Goal: Task Accomplishment & Management: Manage account settings

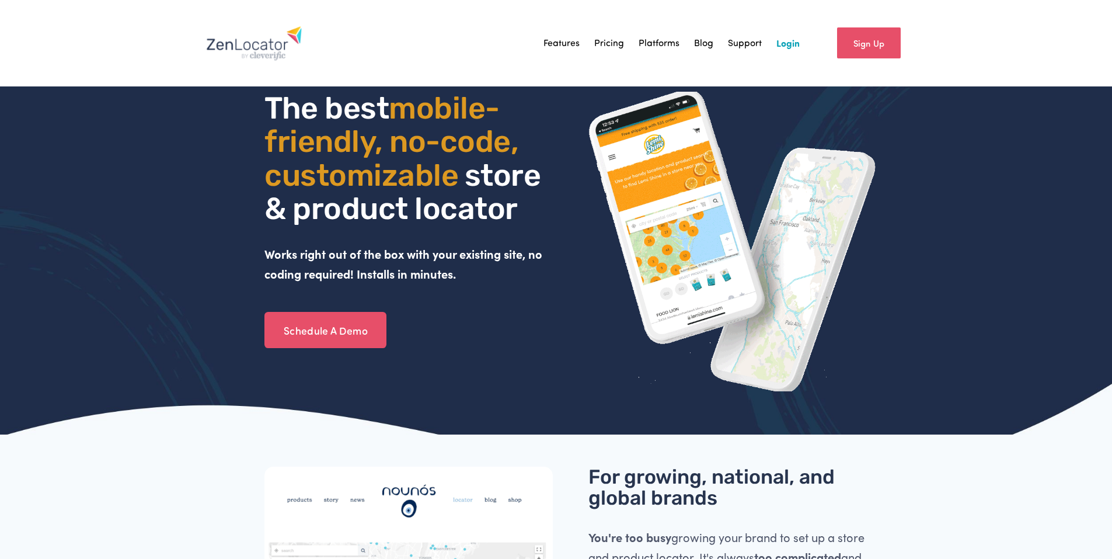
click at [797, 47] on link "Login" at bounding box center [788, 43] width 23 height 18
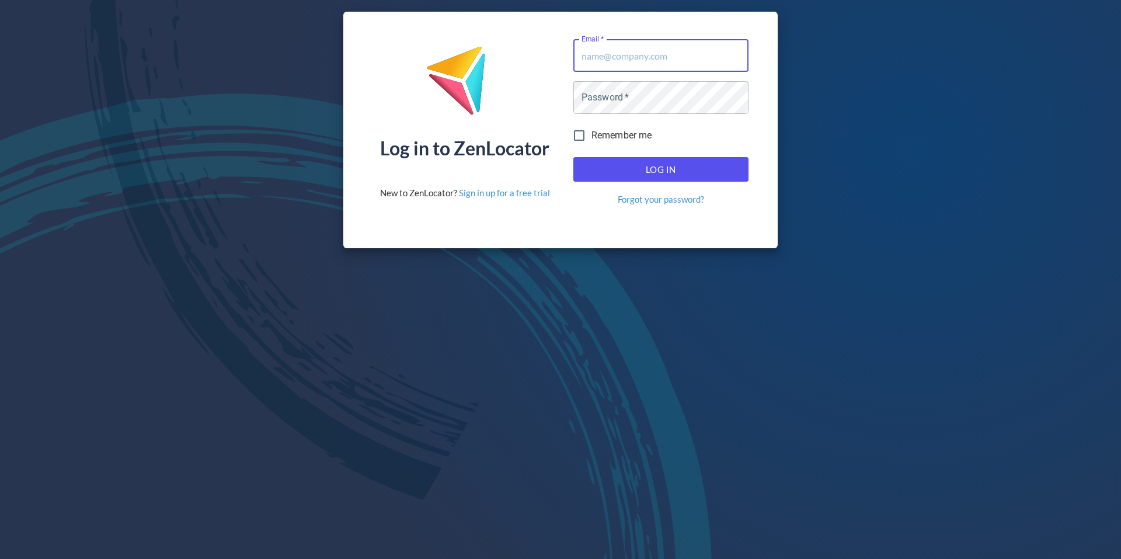
type input "[EMAIL_ADDRESS][DOMAIN_NAME]"
click at [664, 57] on input "service@pinnaclesalesgroup.com" at bounding box center [660, 55] width 175 height 33
click at [517, 96] on div "Log in to ZenLocator New to ZenLocator? Sign in up for a free trial" at bounding box center [465, 122] width 170 height 166
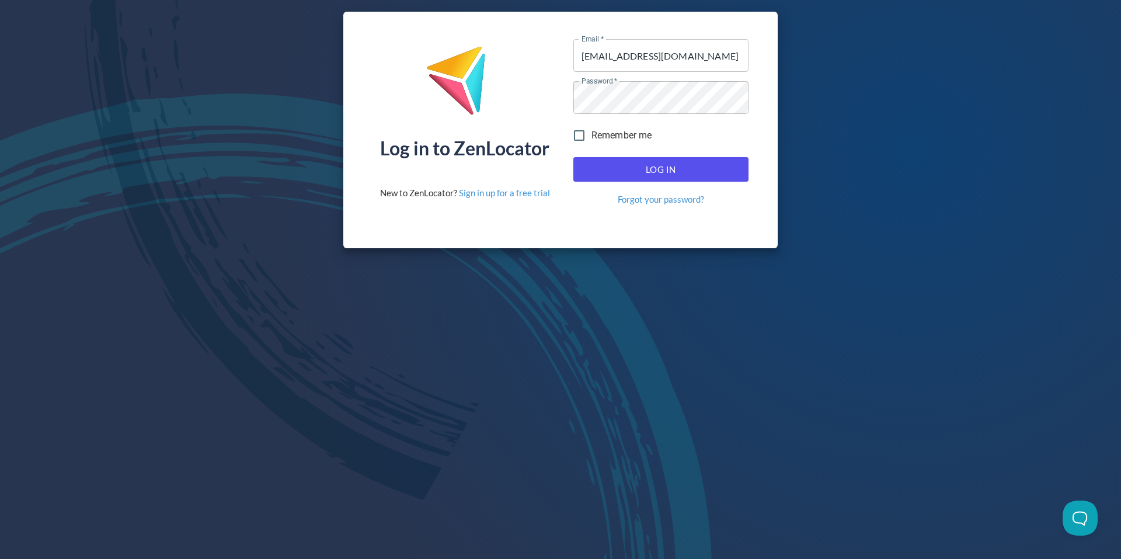
click at [631, 169] on span "Log In" at bounding box center [660, 169] width 149 height 15
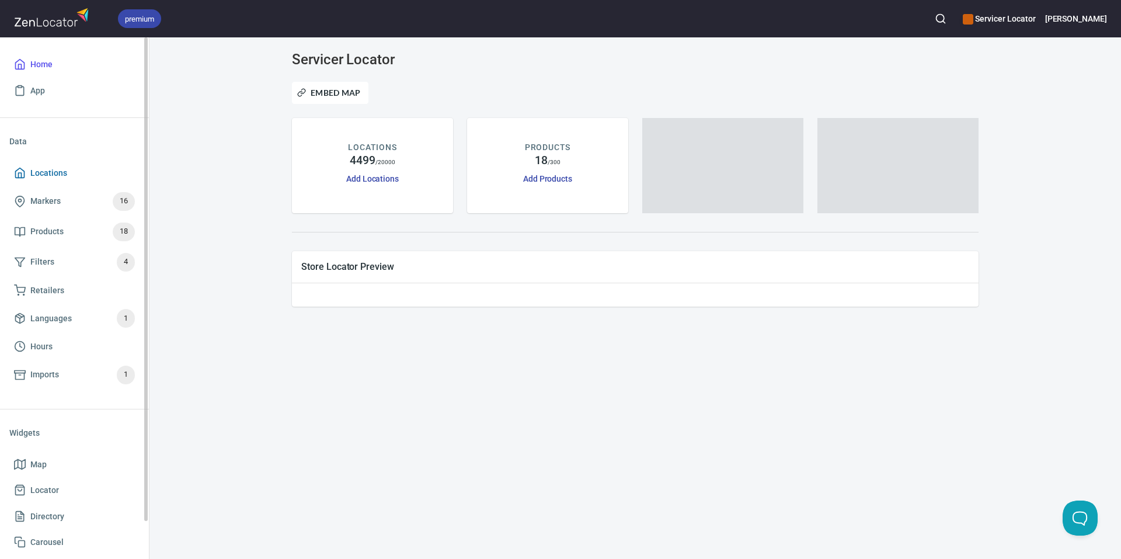
click at [57, 169] on span "Locations" at bounding box center [48, 173] width 37 height 15
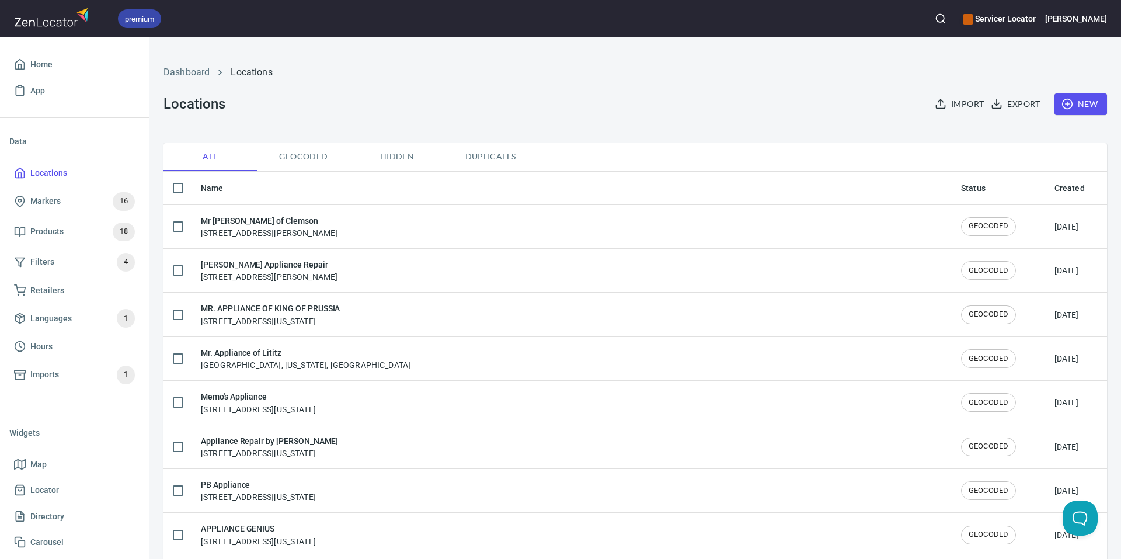
checkbox input "false"
click at [944, 17] on circle "button" at bounding box center [941, 19] width 8 height 8
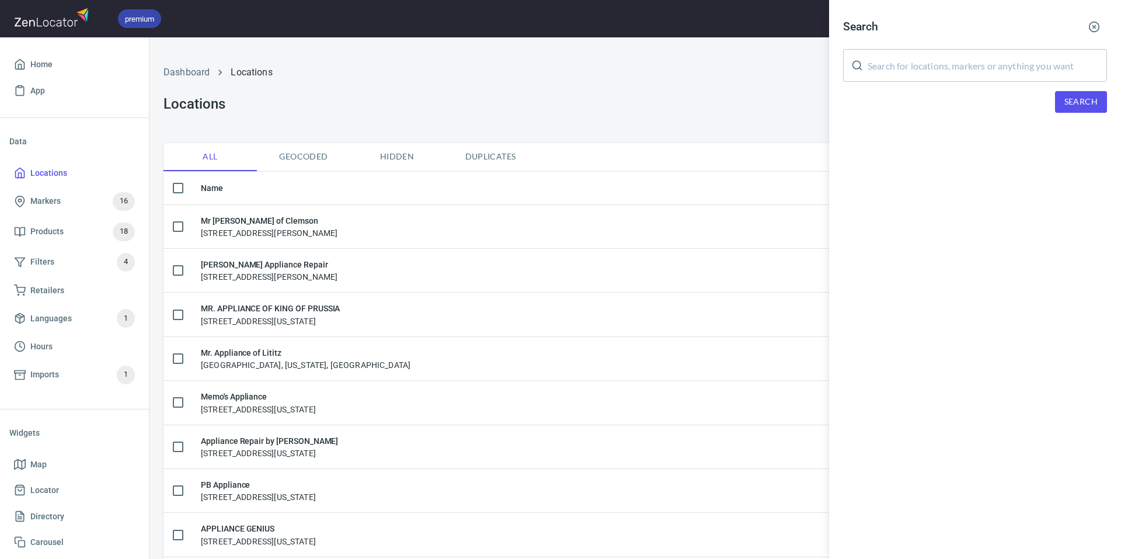
click at [929, 57] on input "text" at bounding box center [987, 65] width 239 height 33
type input "M"
type input "Savannah"
click at [1070, 98] on span "Search" at bounding box center [1081, 102] width 33 height 15
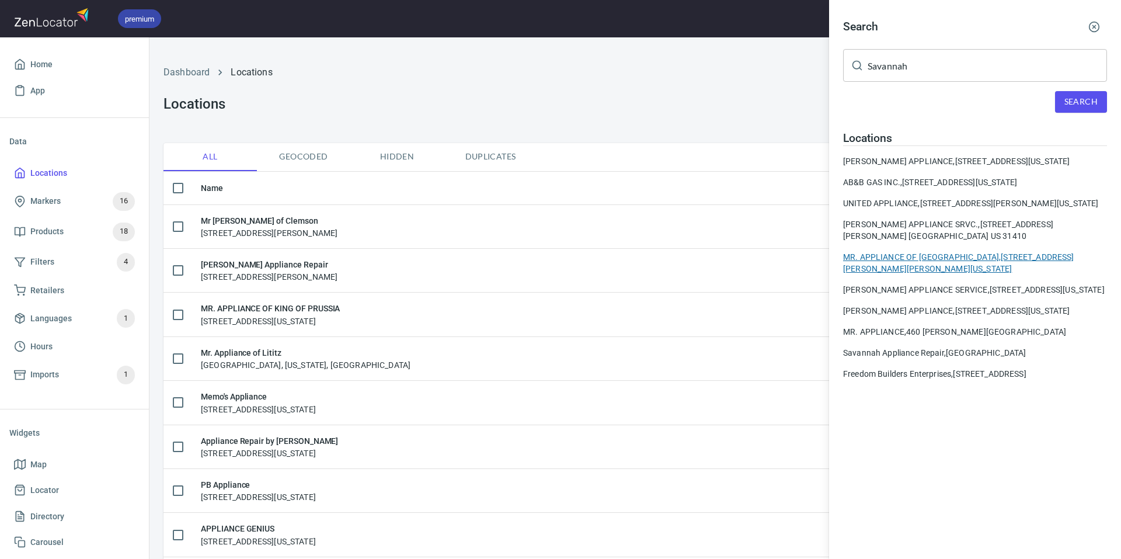
click at [959, 274] on div "MR. APPLIANCE OF SAVANNAH, 463 Pooler Pkwy, Pooler, Georgia, United States" at bounding box center [975, 262] width 264 height 23
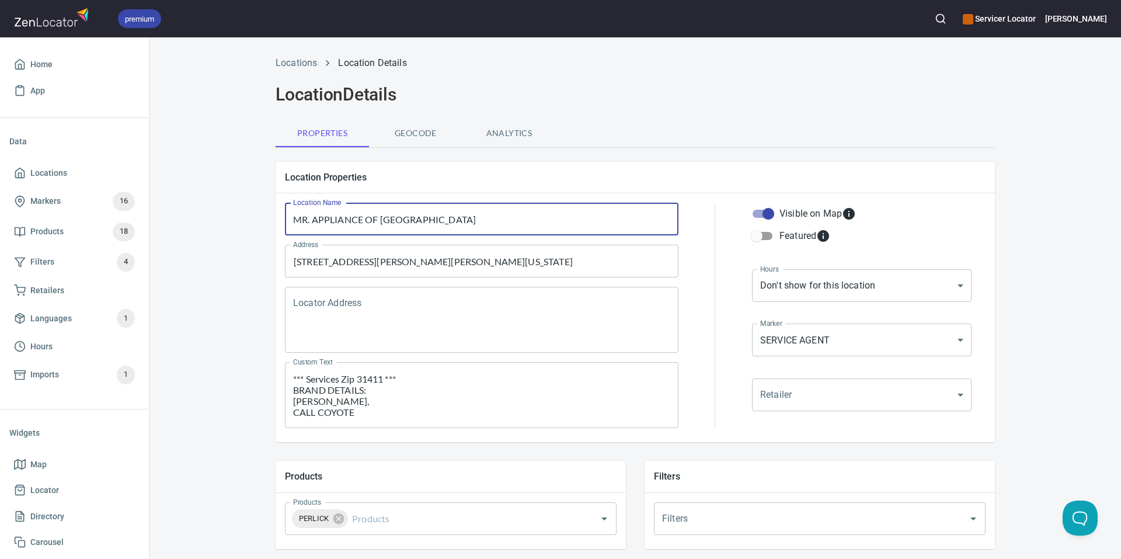
click at [447, 219] on input "MR. APPLIANCE OF SAVANNAH" at bounding box center [482, 219] width 394 height 33
drag, startPoint x: 447, startPoint y: 219, endPoint x: 36, endPoint y: 264, distance: 413.0
click at [36, 264] on div "premium Servicer Locator Jimmy Home App Data Locations Markers 16 Products 18 F…" at bounding box center [560, 279] width 1121 height 559
type input "Mr. Appliance of Savannah Georgia"
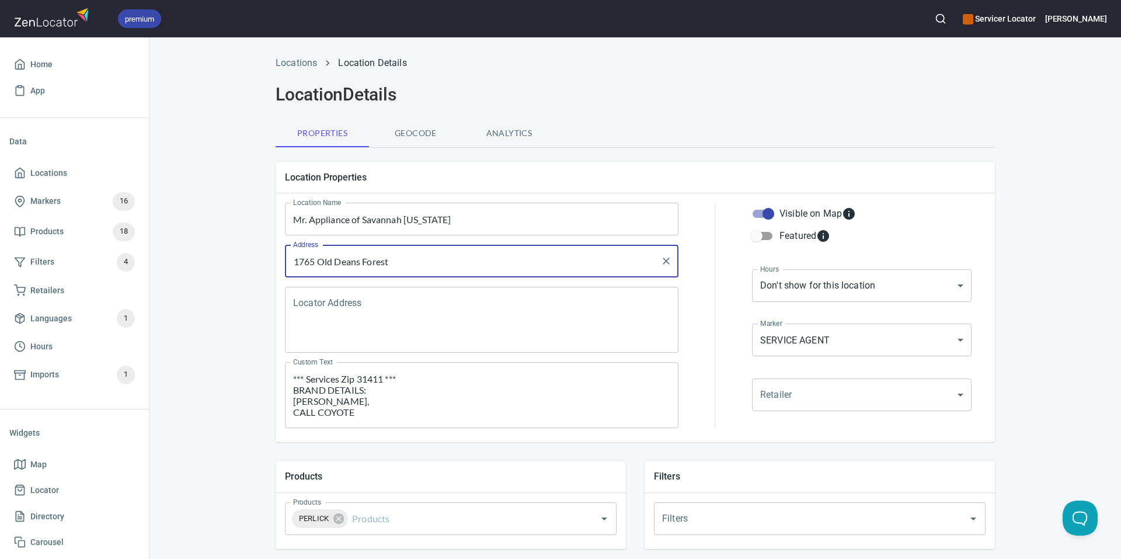
click at [401, 259] on input "1765 Old Deans Forest" at bounding box center [473, 261] width 366 height 22
drag, startPoint x: 388, startPoint y: 266, endPoint x: 353, endPoint y: 265, distance: 35.0
click at [353, 265] on input "1765 Old Deans Forest" at bounding box center [473, 261] width 366 height 22
type input "1765 Old Dean Forest Road"
click at [321, 309] on textarea "Locator Address" at bounding box center [481, 320] width 377 height 44
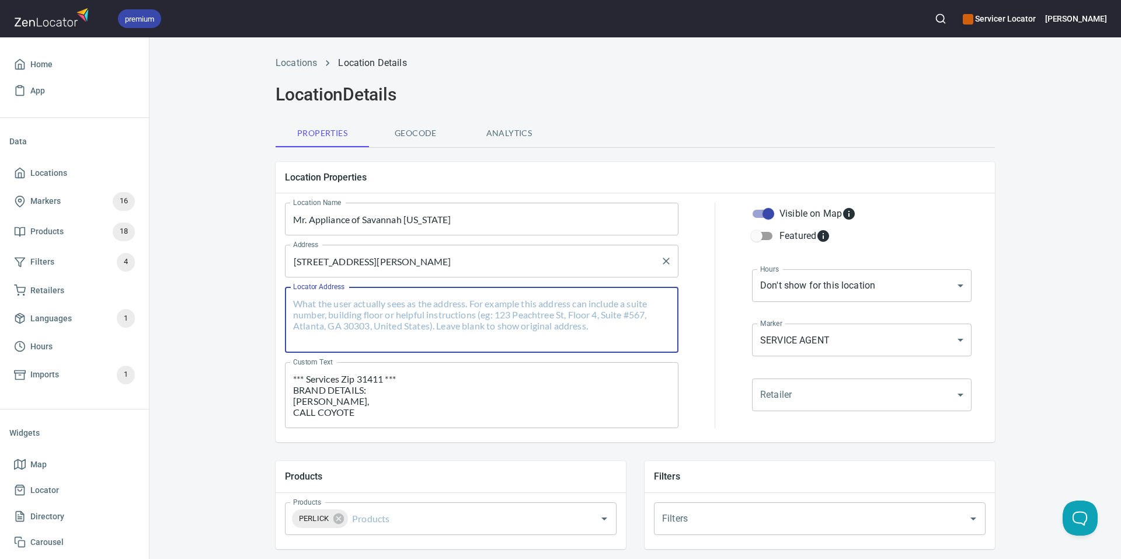
click at [448, 254] on input "1765 Old Dean Forest Road" at bounding box center [473, 261] width 366 height 22
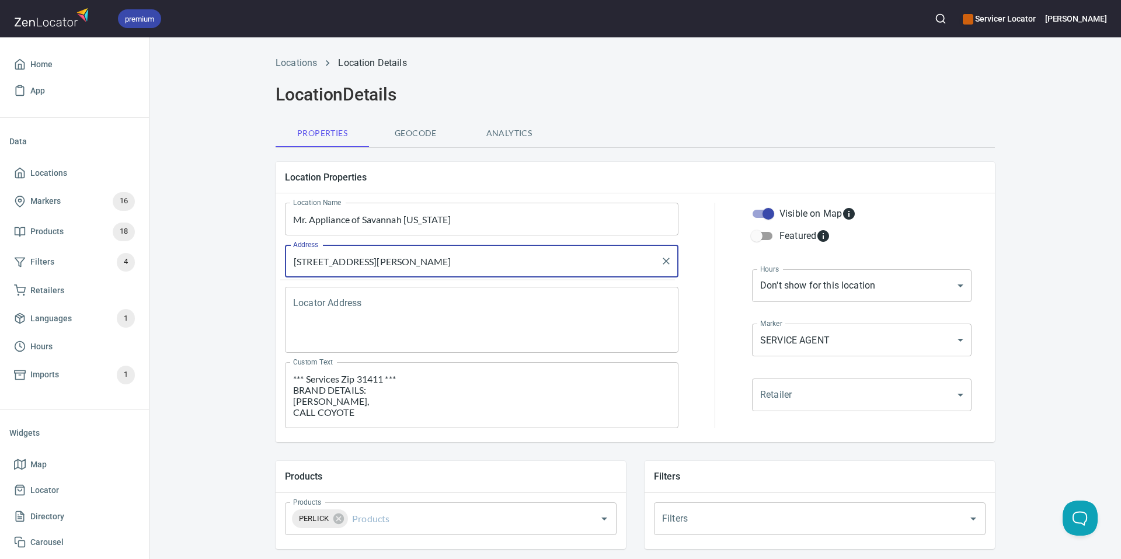
click at [455, 265] on input "1765 Old Dean Forest Road" at bounding box center [473, 261] width 366 height 22
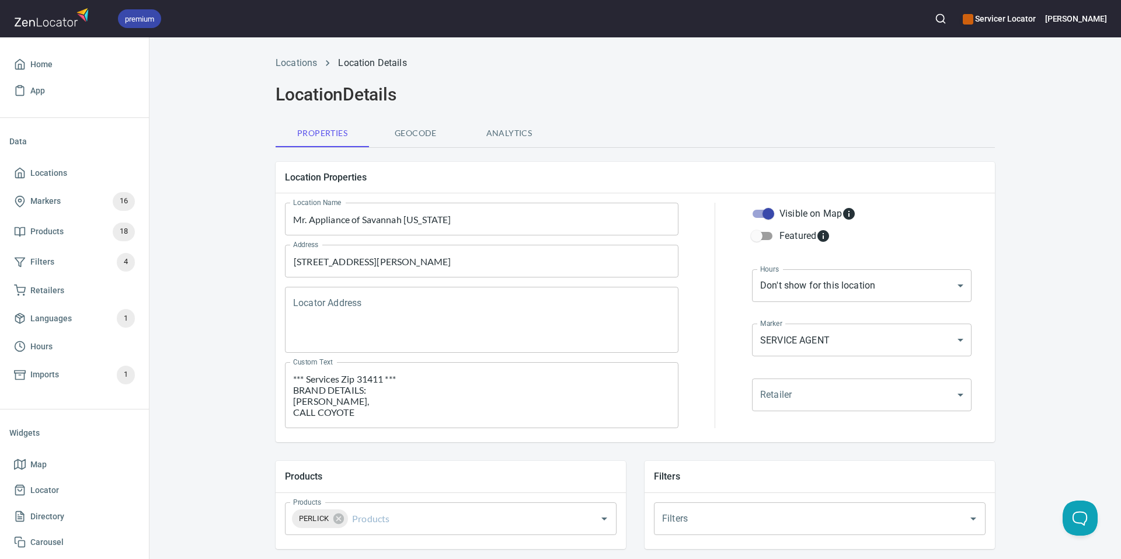
click at [207, 336] on div "Locations Location Details Location Details Properties Geocode Analytics Locati…" at bounding box center [635, 490] width 972 height 882
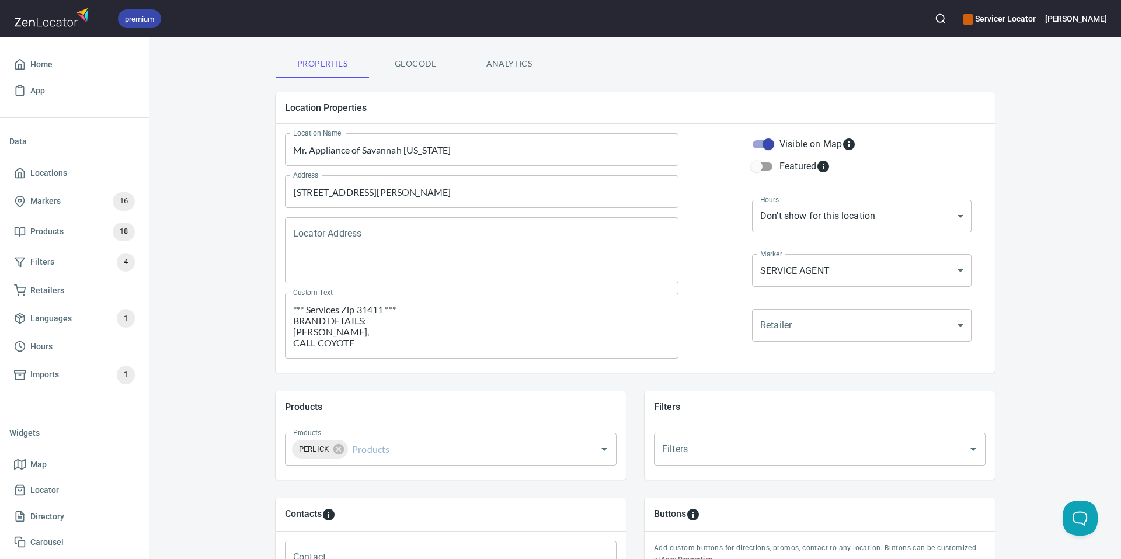
scroll to position [79, 0]
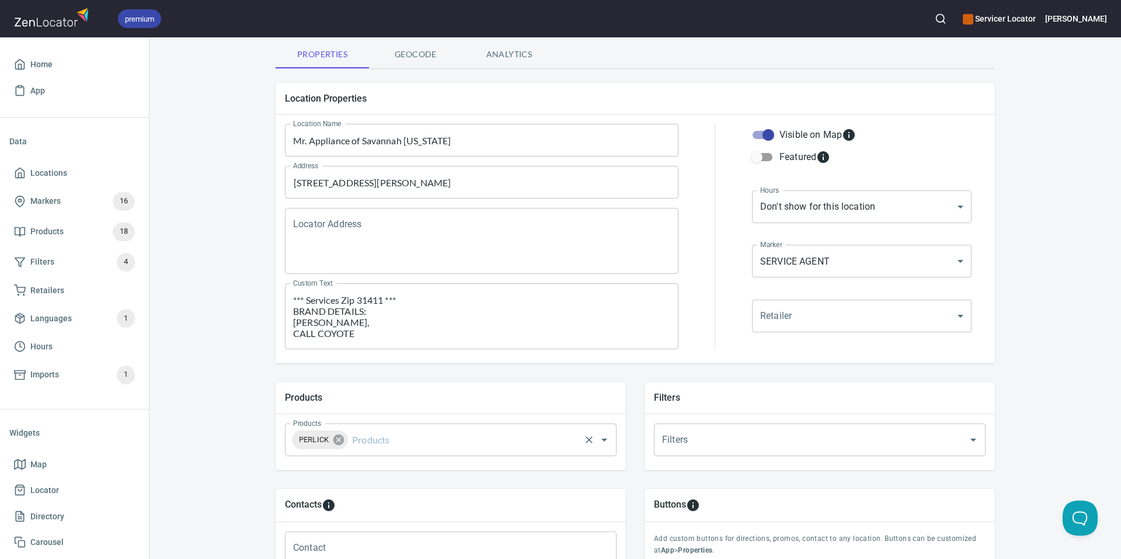
click at [337, 441] on icon at bounding box center [338, 439] width 11 height 11
click at [335, 441] on input "Products" at bounding box center [434, 440] width 288 height 22
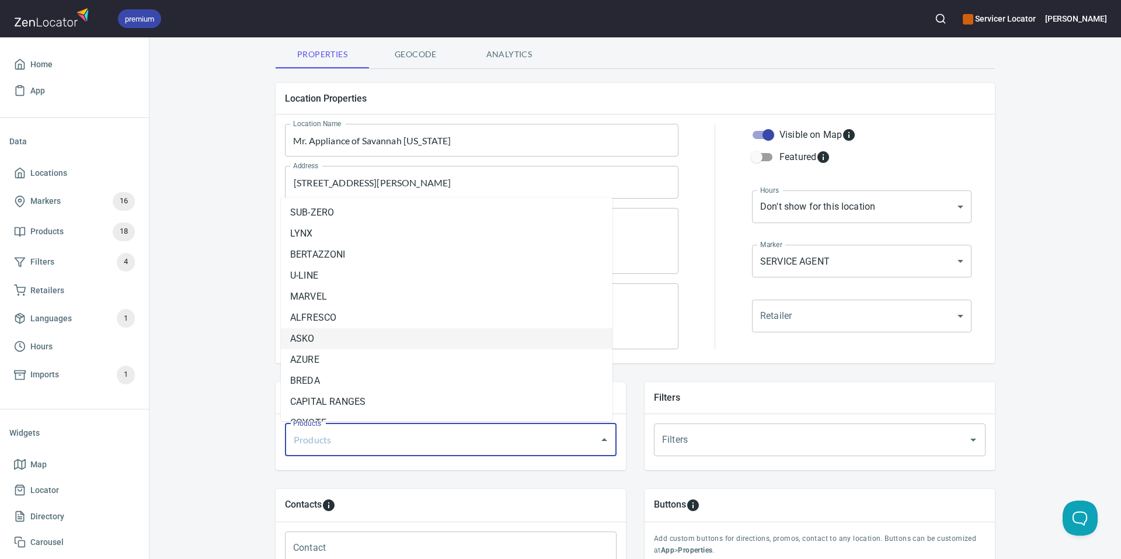
click at [314, 334] on li "ASKO" at bounding box center [447, 338] width 332 height 21
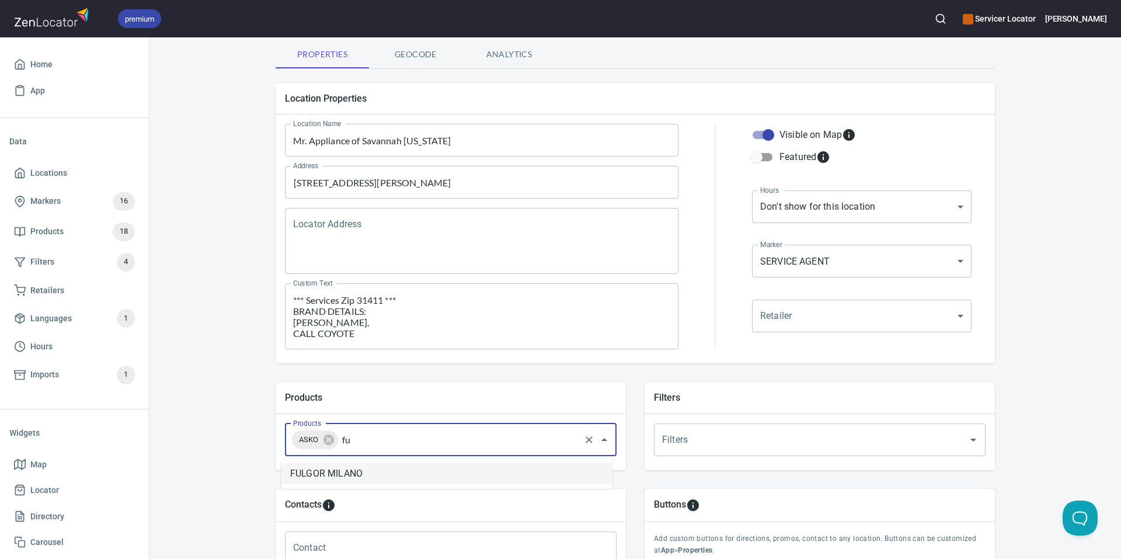
type input "ful"
click at [329, 475] on li "FULGOR MILANO" at bounding box center [447, 473] width 332 height 21
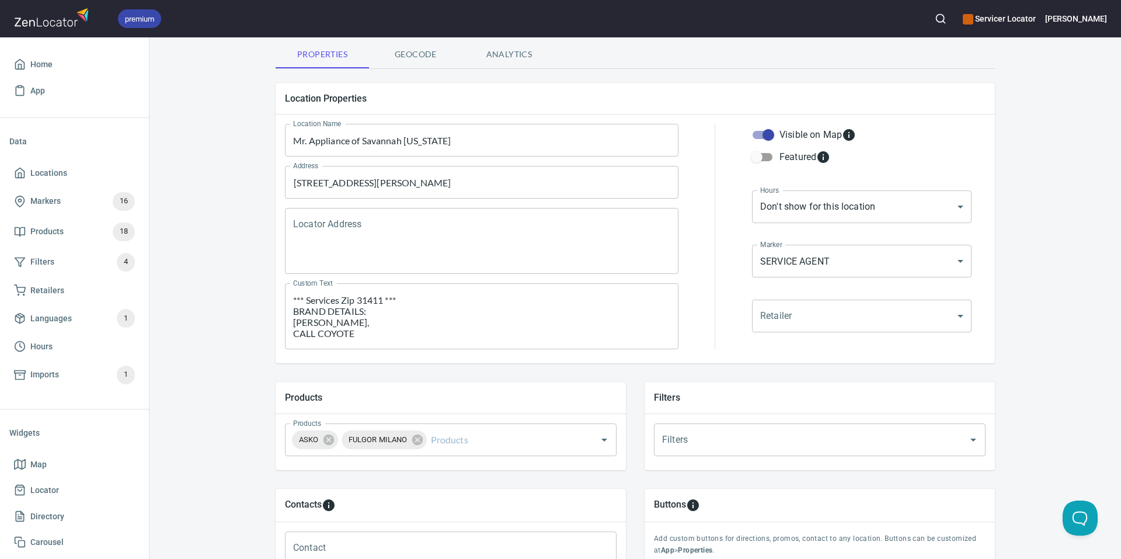
click at [257, 451] on div "Products Products ASKO FULGOR MILANO Products Filters Filters Filters" at bounding box center [635, 425] width 757 height 125
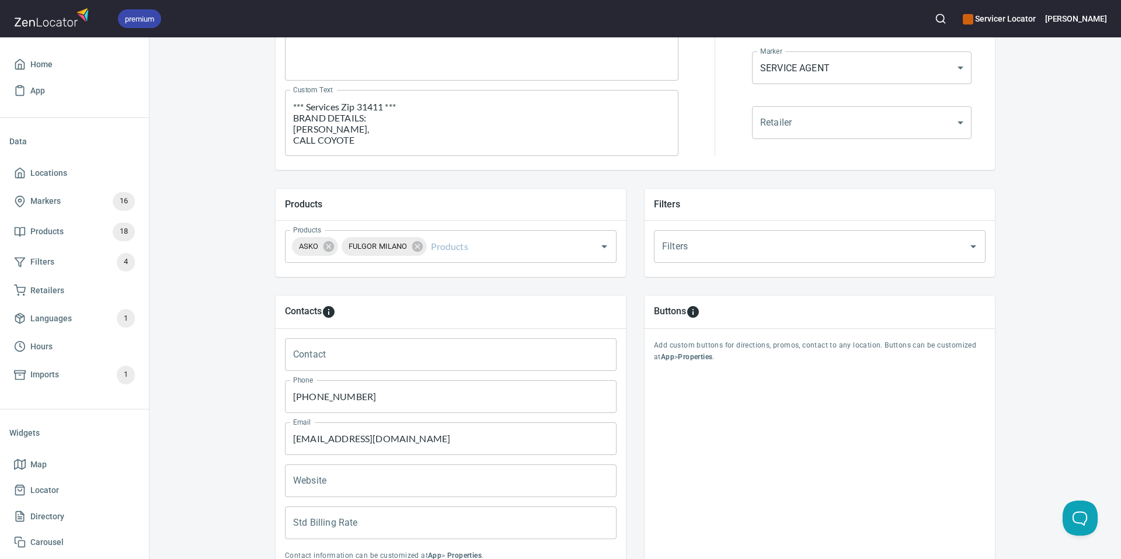
scroll to position [275, 0]
click at [427, 138] on textarea "*** Services Zip 31411 *** BRAND DETAILS: BERTAZZONI, CALL COYOTE PERLICK CALL …" at bounding box center [481, 120] width 377 height 44
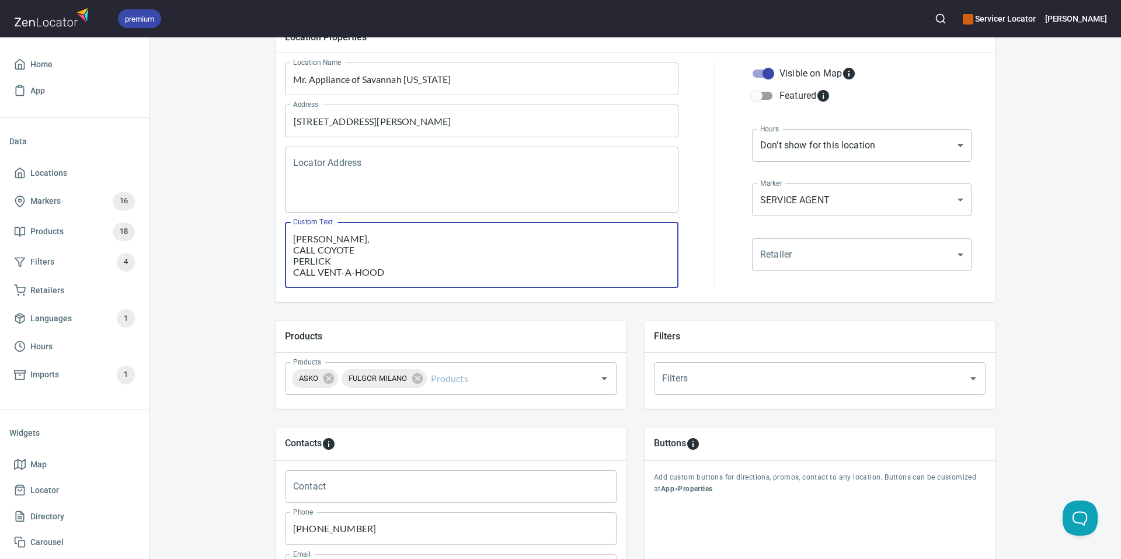
scroll to position [0, 0]
drag, startPoint x: 405, startPoint y: 271, endPoint x: 194, endPoint y: 157, distance: 239.6
click at [194, 157] on div "Locations Location Details Location Details Properties Geocode Analytics Locati…" at bounding box center [635, 350] width 972 height 882
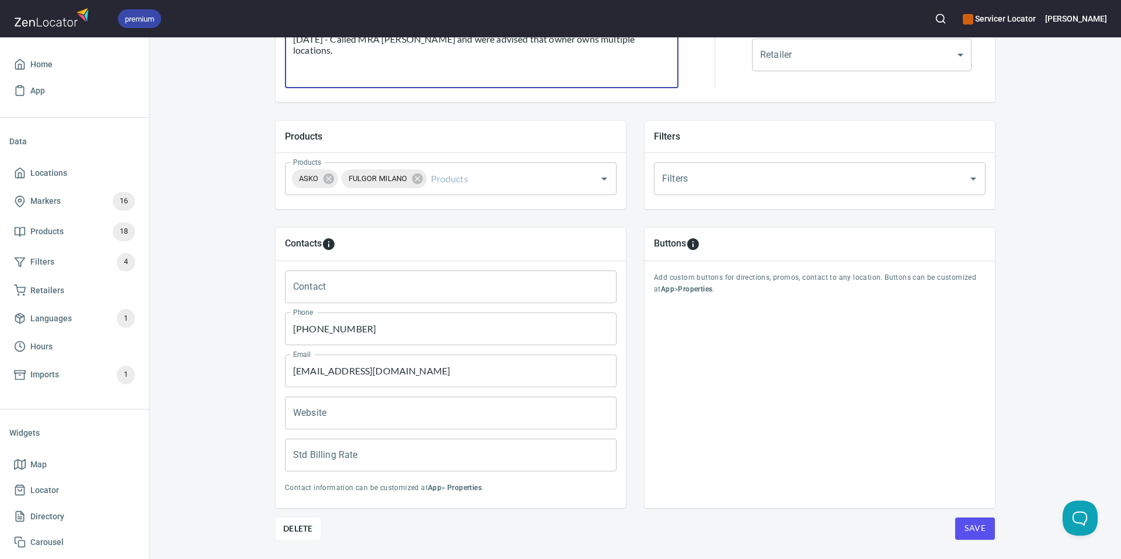
scroll to position [342, 0]
type textarea "10/15/25 - Called MRA Savannah and were advised that owner owns multiple locati…"
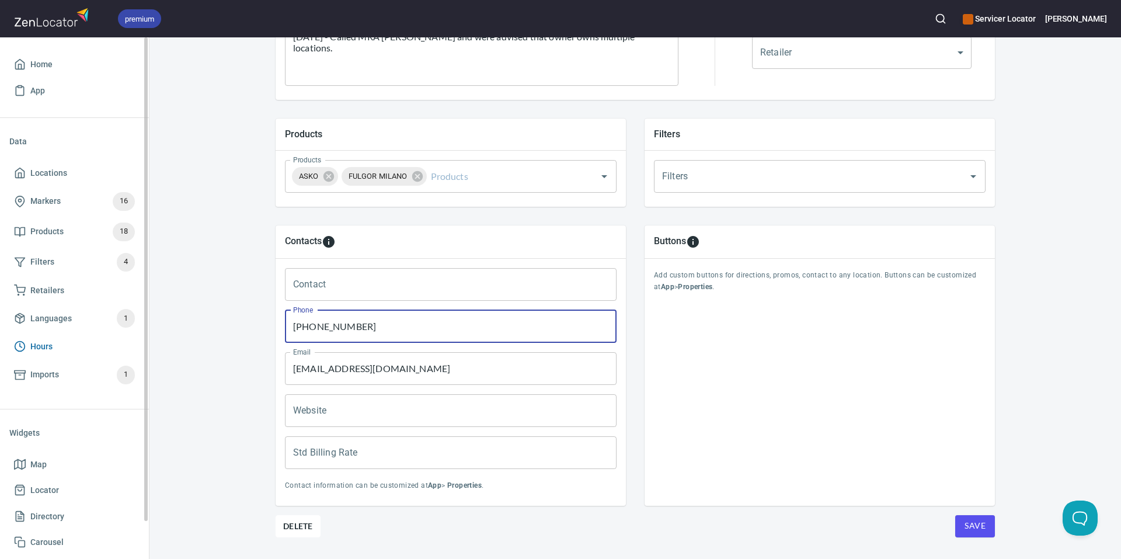
drag, startPoint x: 387, startPoint y: 326, endPoint x: 133, endPoint y: 345, distance: 254.7
click at [133, 345] on div "premium Servicer Locator Jimmy Home App Data Locations Markers 16 Products 18 F…" at bounding box center [560, 279] width 1121 height 559
type input "912-295-4519"
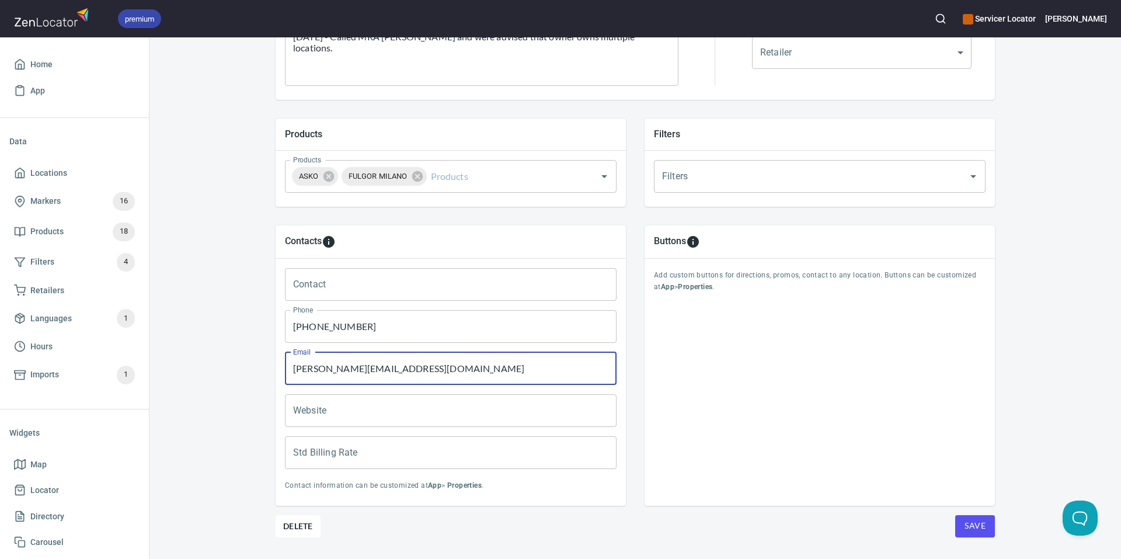
type input "s.sullivan@mrappliance.com"
click at [180, 368] on div "Locations Location Details Location Details Properties Geocode Analytics Locati…" at bounding box center [635, 148] width 972 height 882
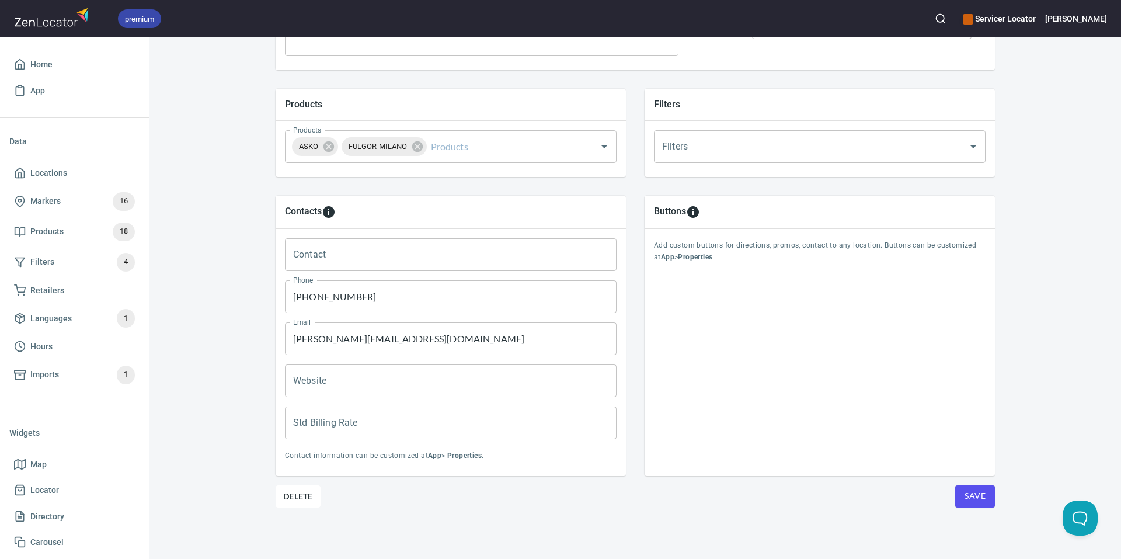
click at [343, 249] on input "Contact" at bounding box center [451, 254] width 332 height 33
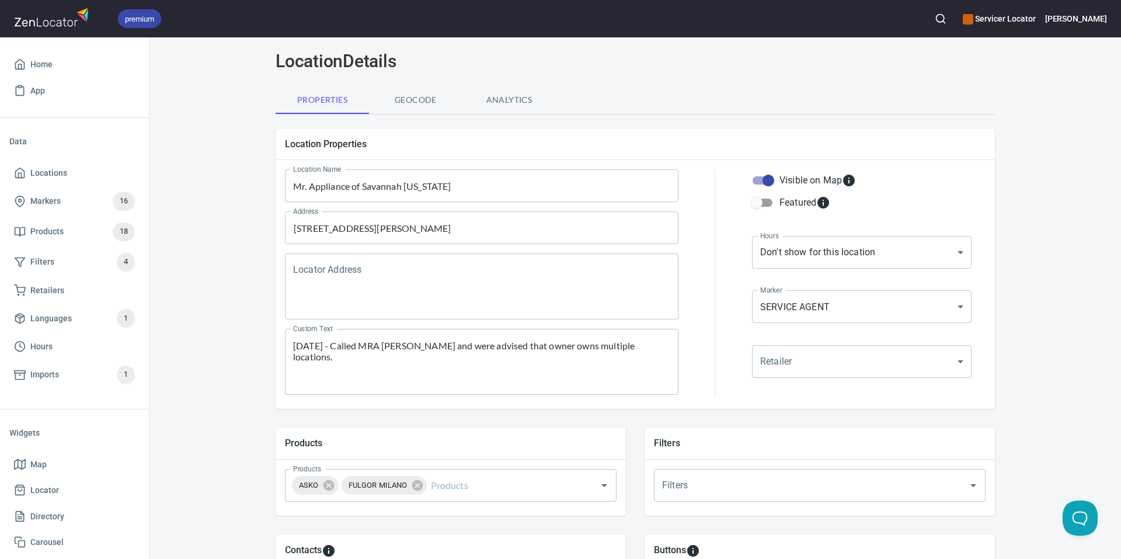
scroll to position [0, 0]
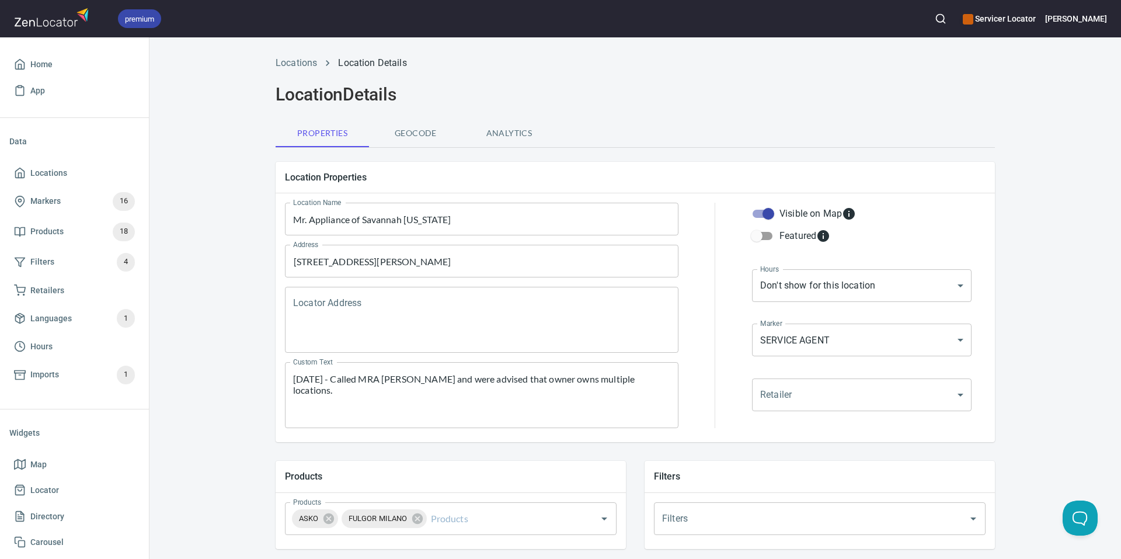
type input "Shannon Sullivan"
click at [418, 122] on button "Geocode" at bounding box center [415, 133] width 93 height 28
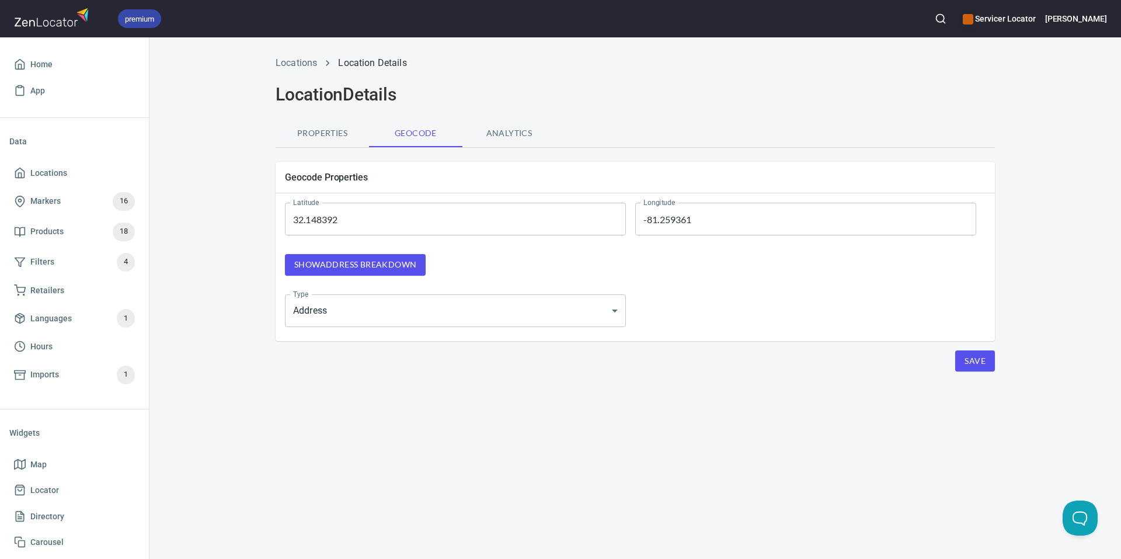
click at [336, 308] on body "premium Servicer Locator Jimmy Home App Data Locations Markers 16 Products 18 F…" at bounding box center [560, 279] width 1121 height 559
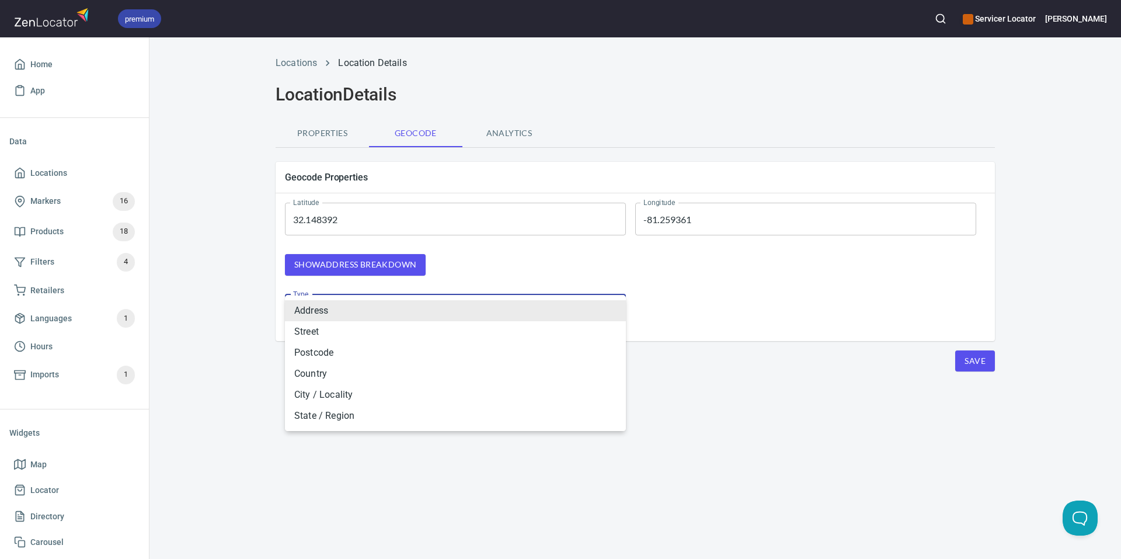
click at [231, 286] on div at bounding box center [560, 279] width 1121 height 559
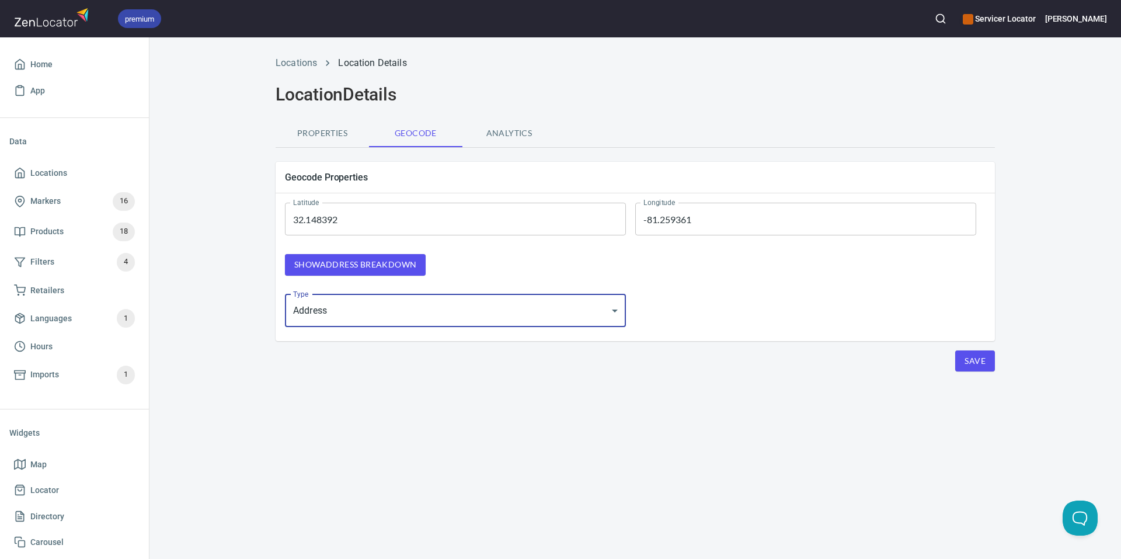
click at [362, 268] on span "Show address breakdown" at bounding box center [355, 265] width 122 height 15
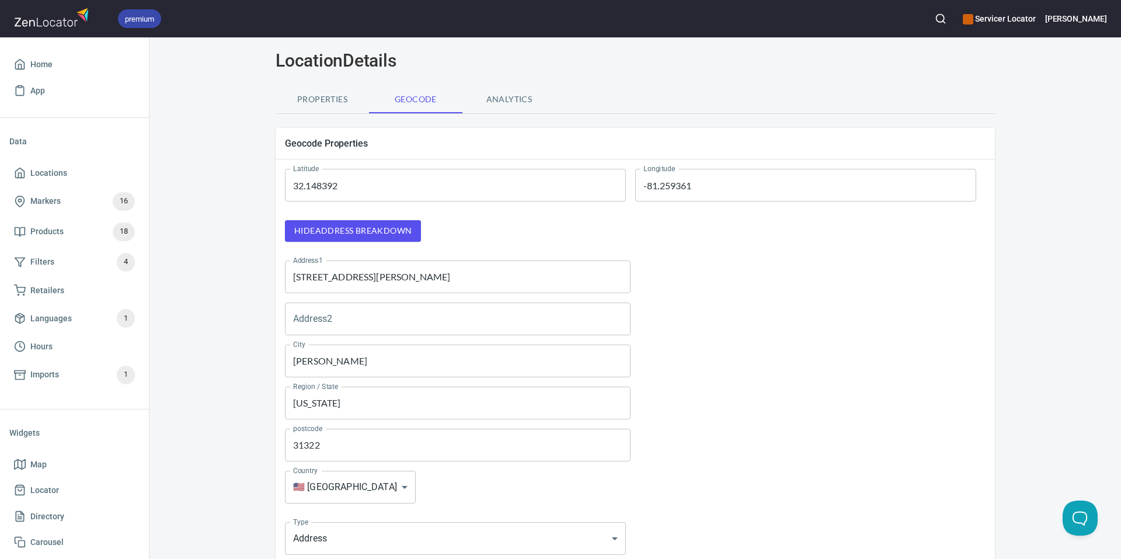
scroll to position [34, 0]
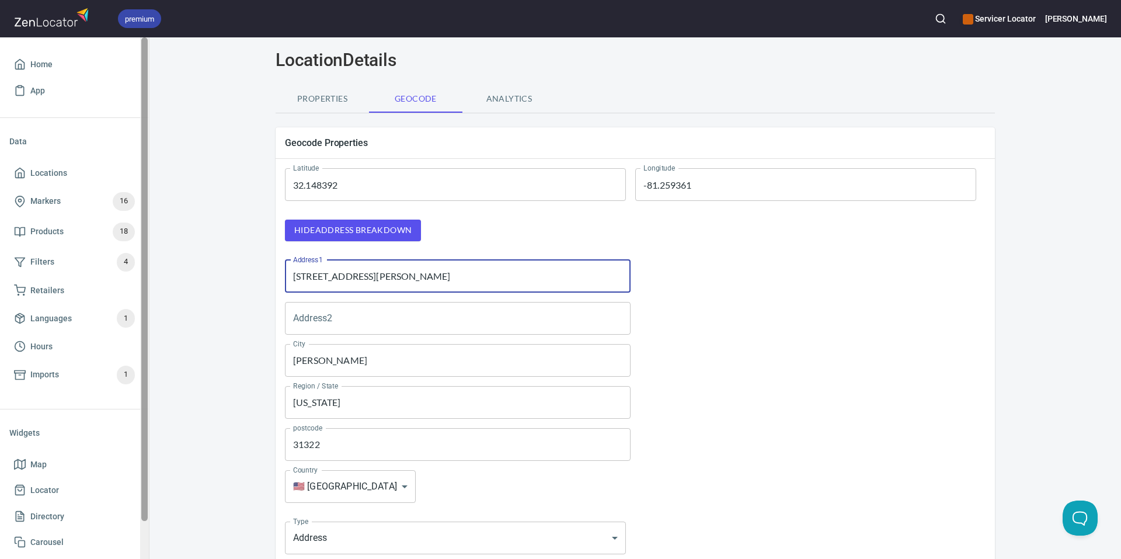
drag, startPoint x: 370, startPoint y: 276, endPoint x: 148, endPoint y: 300, distance: 222.6
click at [148, 300] on div "premium Servicer Locator Jimmy Home App Data Locations Markers 16 Products 18 F…" at bounding box center [560, 279] width 1121 height 559
type input "1765 Old Dean Forest Road"
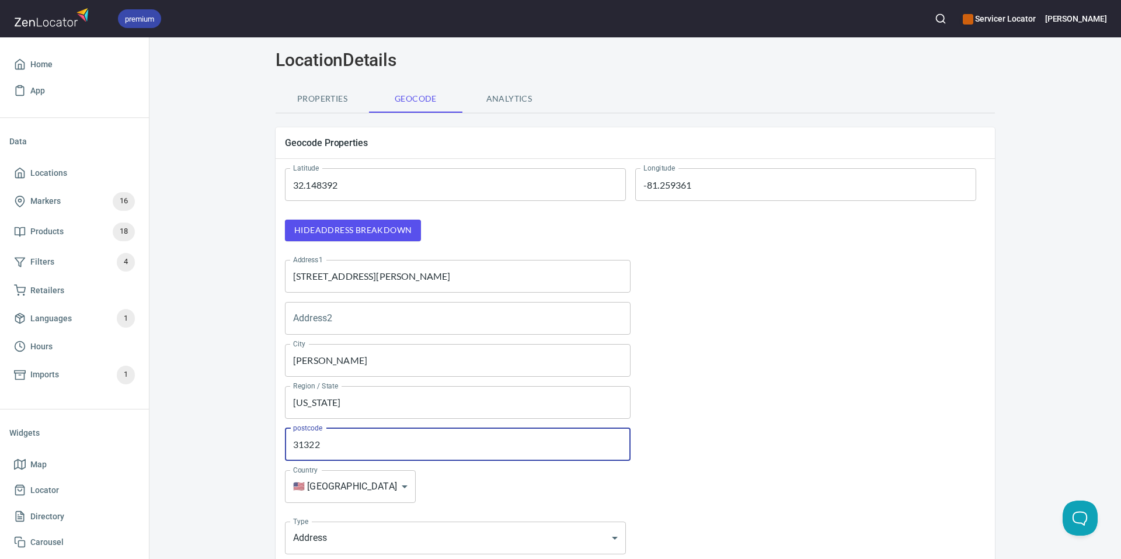
scroll to position [126, 0]
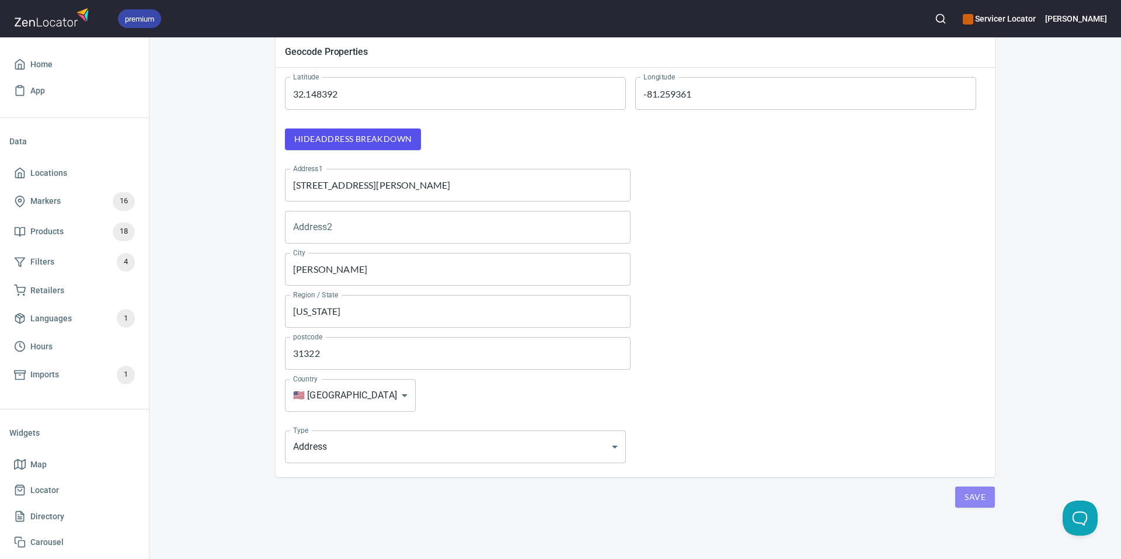
click at [975, 498] on span "Save" at bounding box center [975, 497] width 21 height 15
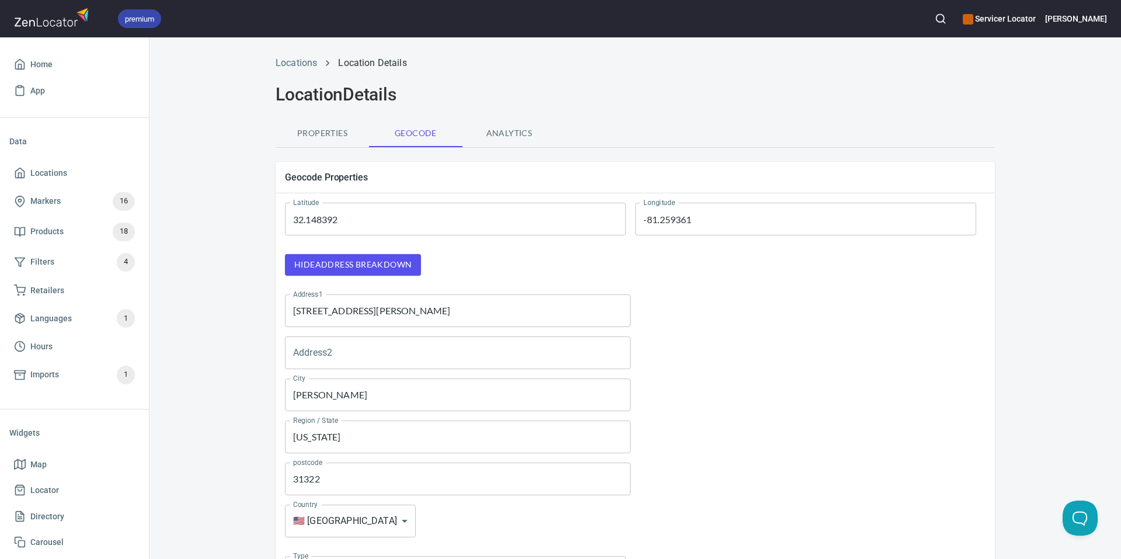
click at [322, 125] on button "Properties" at bounding box center [322, 133] width 93 height 28
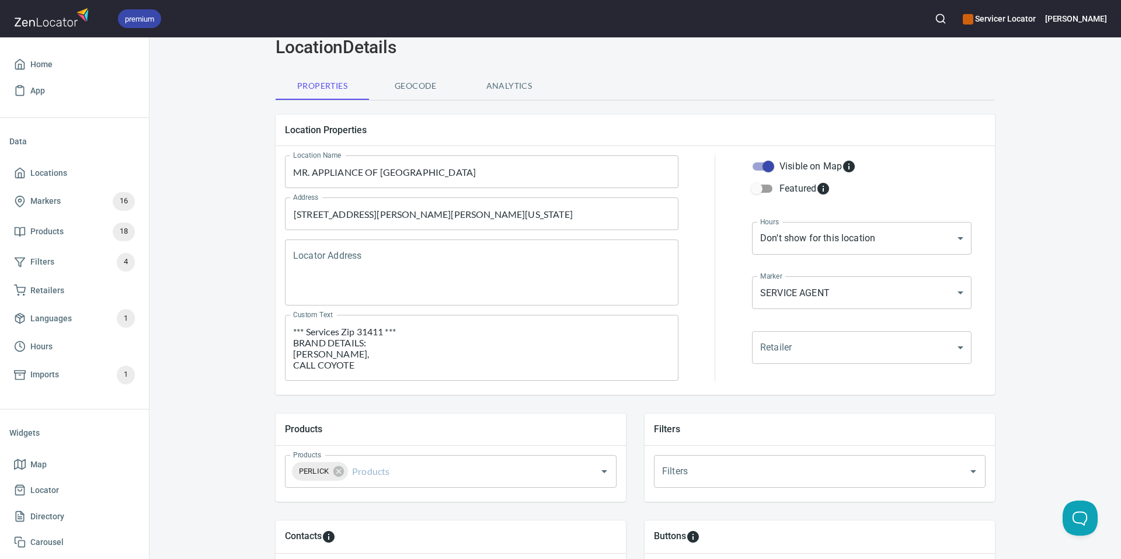
scroll to position [48, 0]
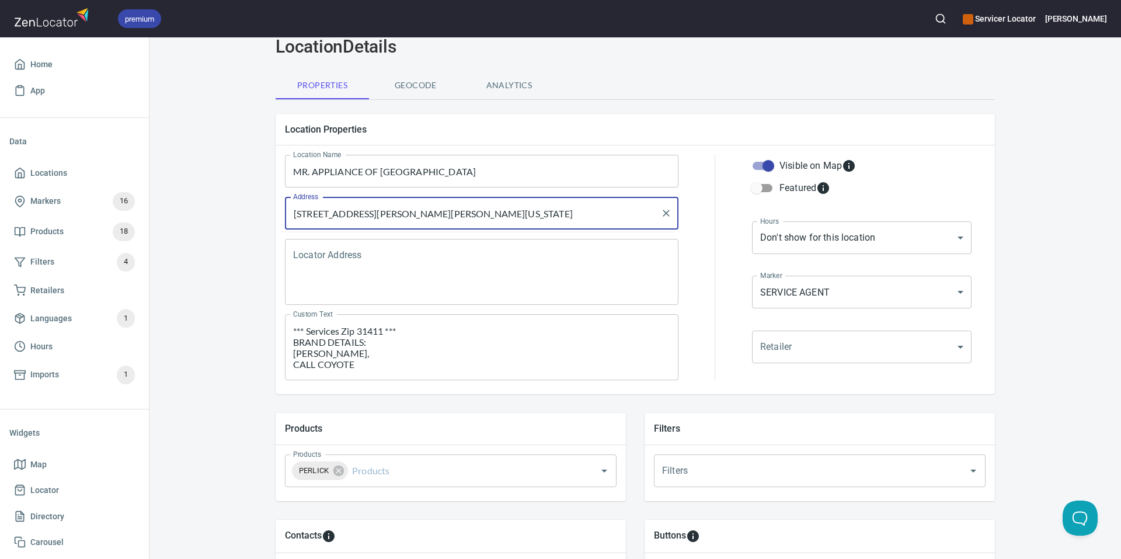
click at [521, 211] on input "463 Pooler Pkwy, Pooler, Georgia, United States" at bounding box center [473, 213] width 366 height 22
click at [58, 166] on span "Locations" at bounding box center [48, 173] width 37 height 15
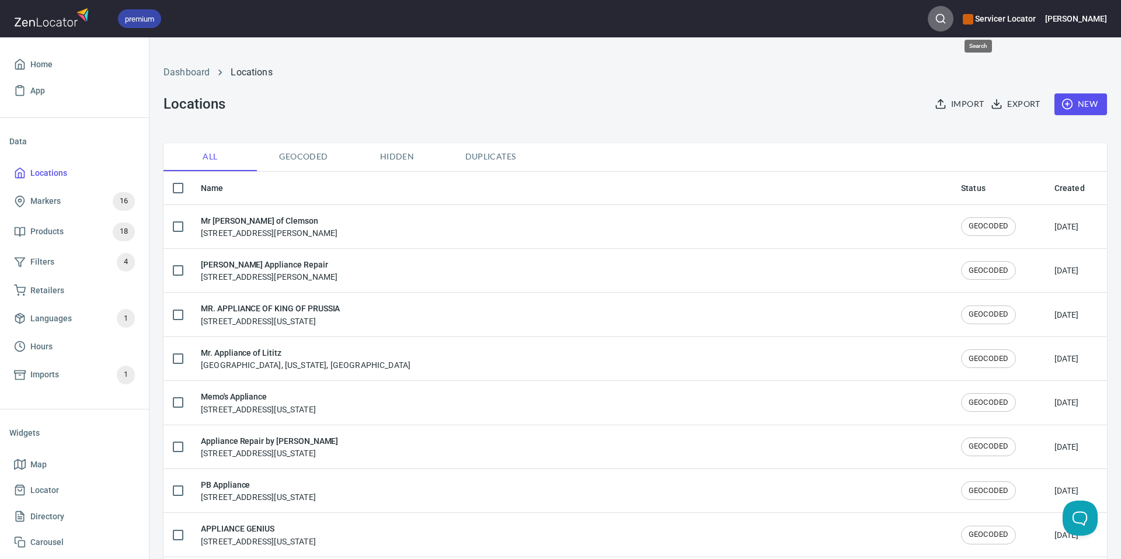
click at [947, 17] on icon "button" at bounding box center [941, 19] width 12 height 12
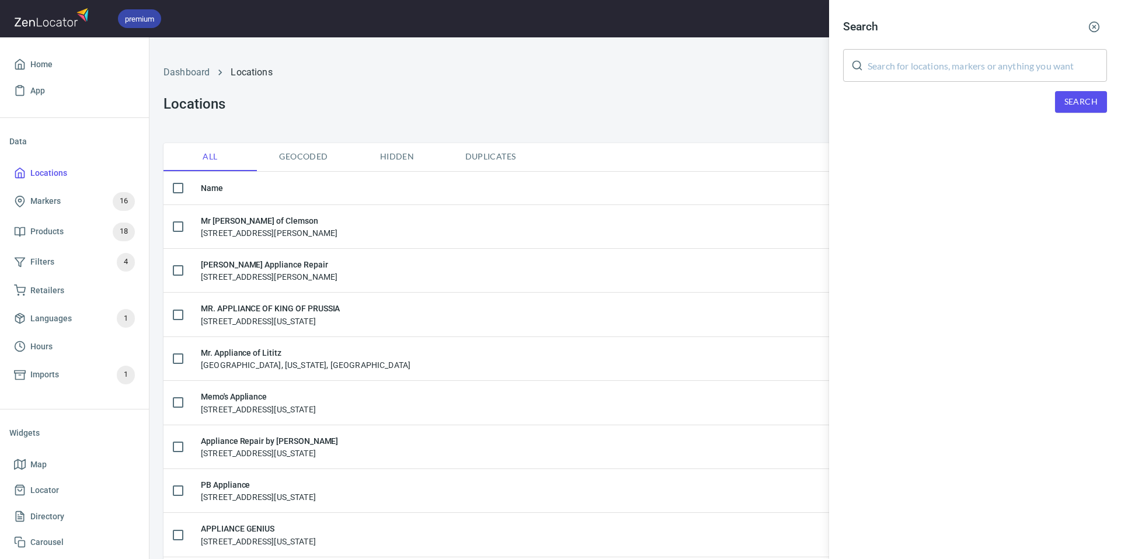
click at [966, 52] on input "text" at bounding box center [987, 65] width 239 height 33
type input "Savannah"
click at [1080, 105] on span "Search" at bounding box center [1081, 102] width 33 height 15
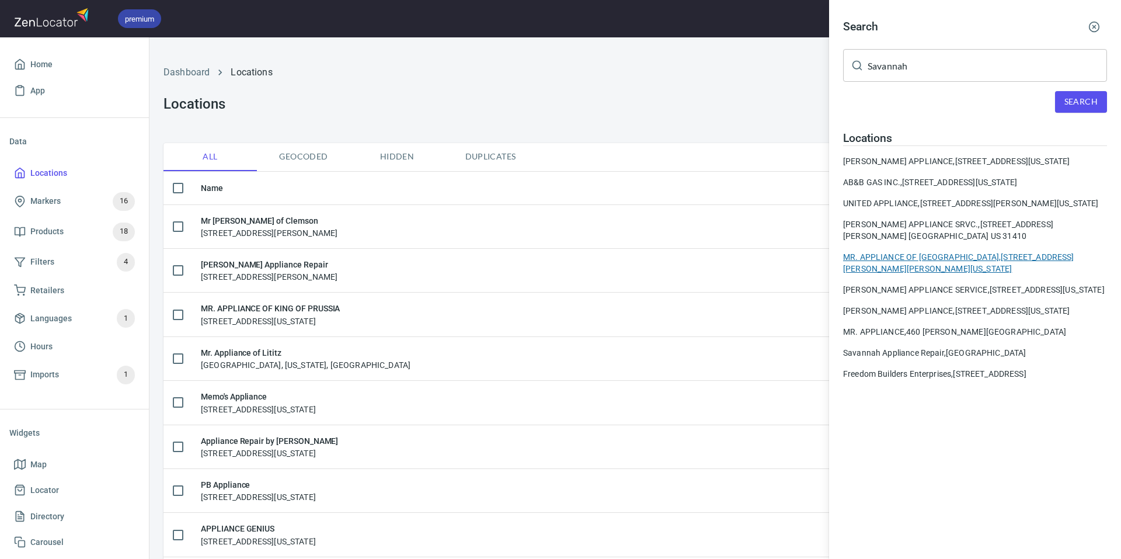
click at [927, 274] on div "MR. APPLIANCE OF SAVANNAH, 463 Pooler Pkwy, Pooler, Georgia, United States" at bounding box center [975, 262] width 264 height 23
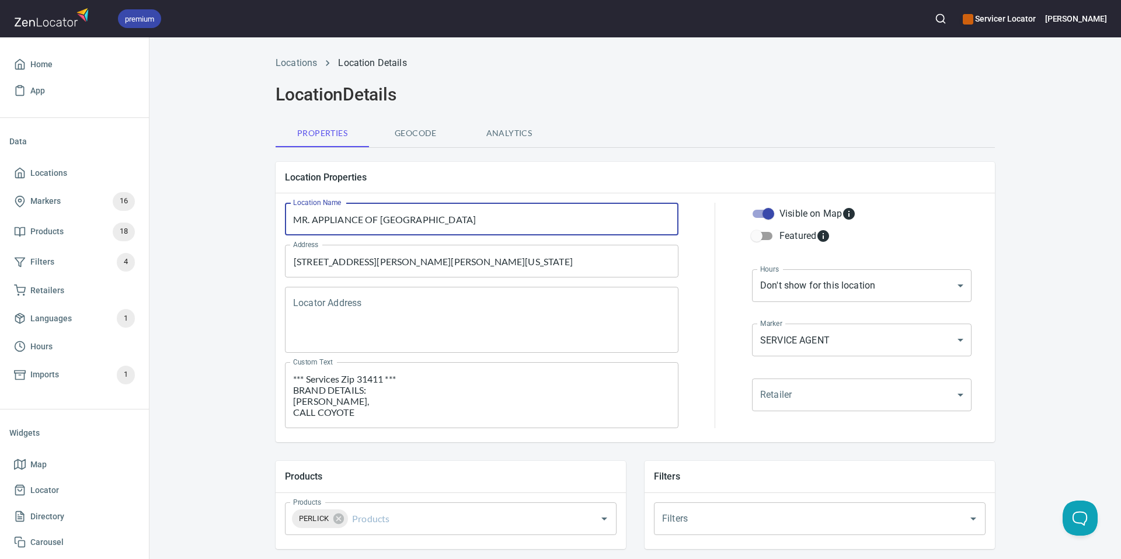
click at [450, 214] on input "MR. APPLIANCE OF SAVANNAH" at bounding box center [482, 219] width 394 height 33
drag, startPoint x: 450, startPoint y: 214, endPoint x: 433, endPoint y: 217, distance: 16.6
click at [433, 217] on input "MR. APPLIANCE OF SAVANNAH" at bounding box center [482, 219] width 394 height 33
type input "Mr. Appliance of Savannah Georgia"
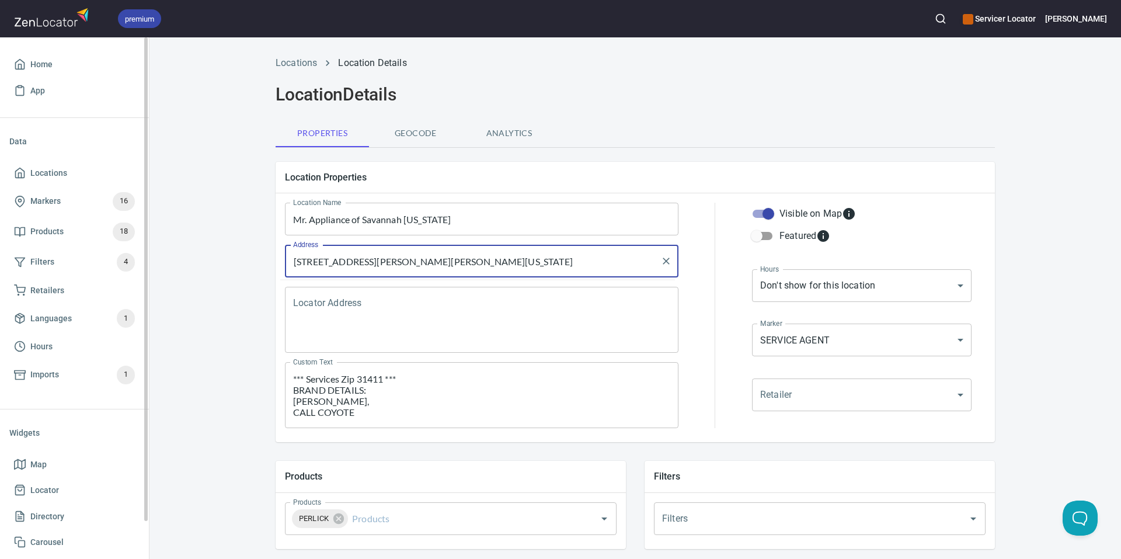
drag, startPoint x: 537, startPoint y: 261, endPoint x: 0, endPoint y: 340, distance: 543.1
click at [0, 340] on div "premium Servicer Locator Jimmy Home App Data Locations Markers 16 Products 18 F…" at bounding box center [560, 279] width 1121 height 559
type input "1765 Old Dean Forest Road Pooler, GA 31322"
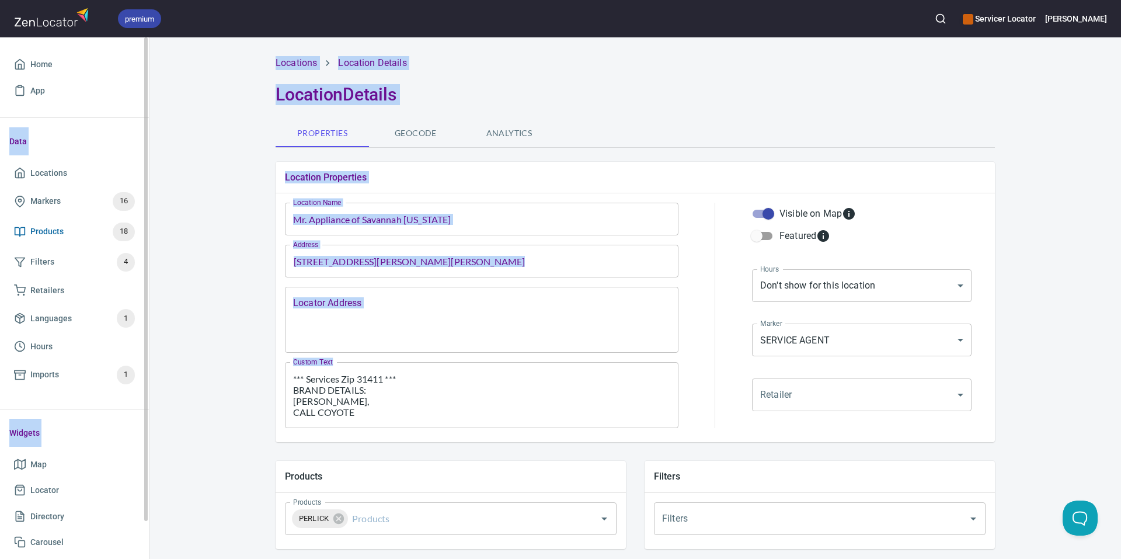
drag, startPoint x: 370, startPoint y: 420, endPoint x: 61, endPoint y: 231, distance: 362.7
click at [61, 231] on div "premium Servicer Locator Jimmy Home App Data Locations Markers 16 Products 18 F…" at bounding box center [560, 279] width 1121 height 559
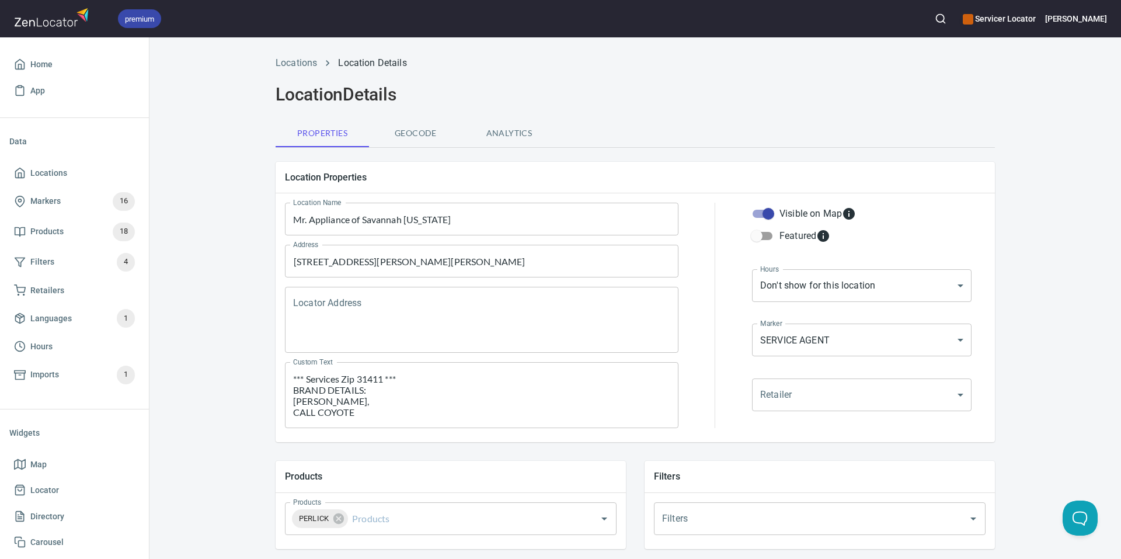
click at [378, 414] on textarea "*** Services Zip 31411 *** BRAND DETAILS: BERTAZZONI, CALL COYOTE PERLICK CALL …" at bounding box center [481, 395] width 377 height 44
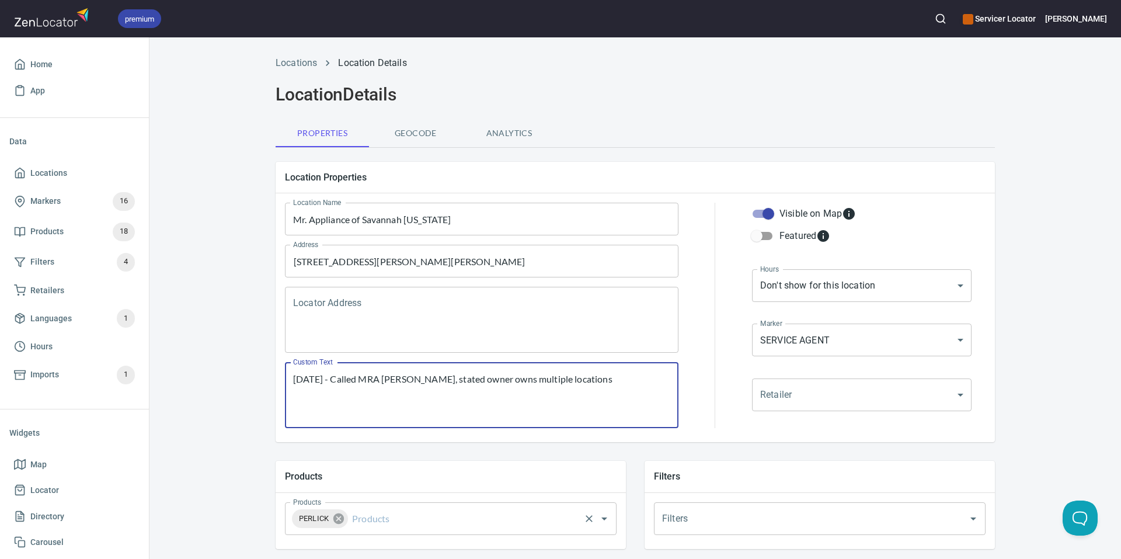
click at [333, 521] on icon at bounding box center [338, 518] width 11 height 11
click at [331, 521] on input "Products" at bounding box center [434, 518] width 288 height 22
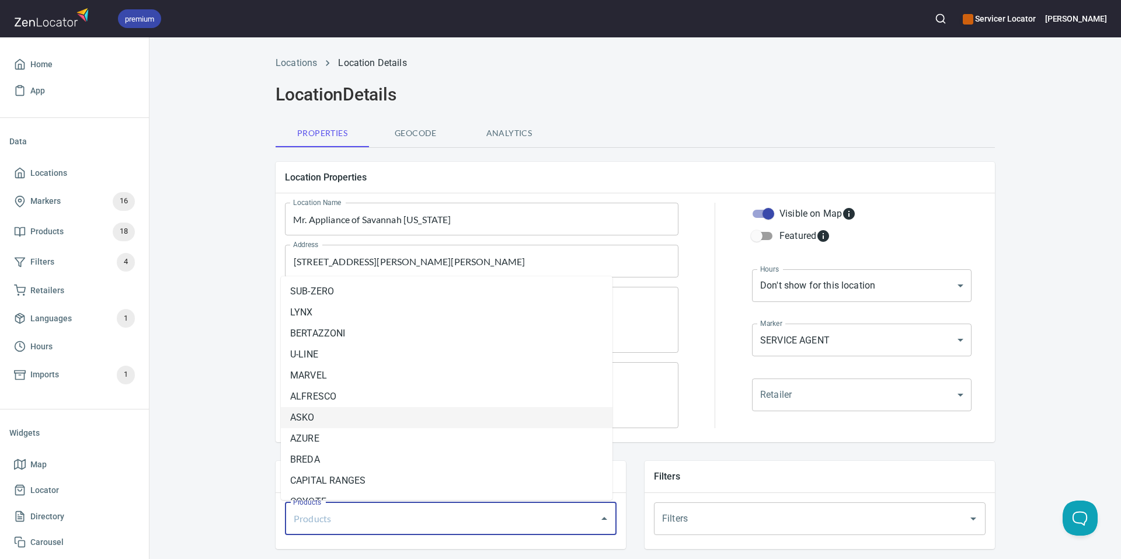
click at [309, 417] on li "ASKO" at bounding box center [447, 417] width 332 height 21
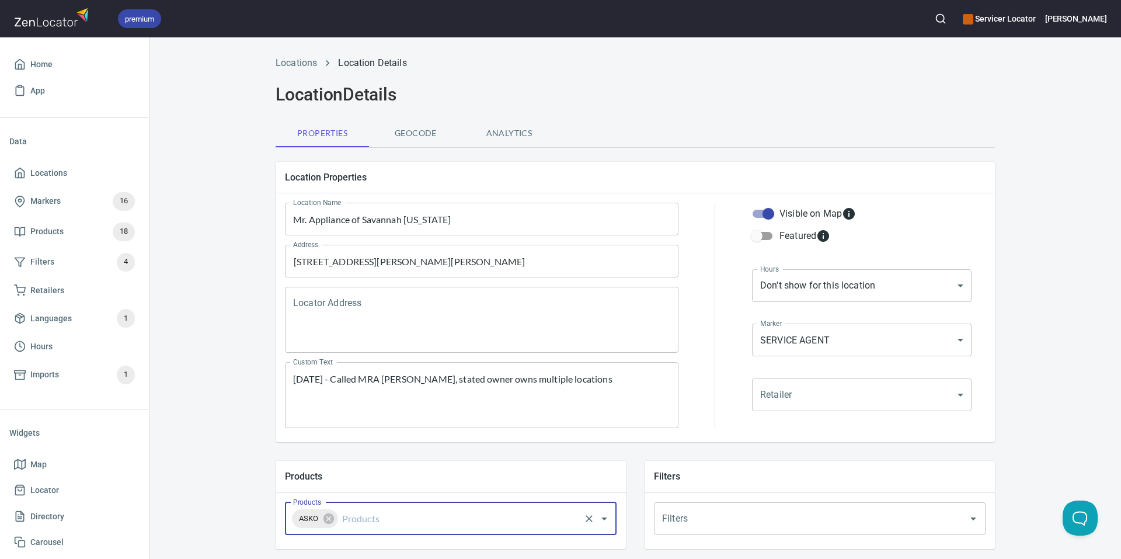
click at [370, 532] on div "ASKO Products" at bounding box center [451, 518] width 332 height 33
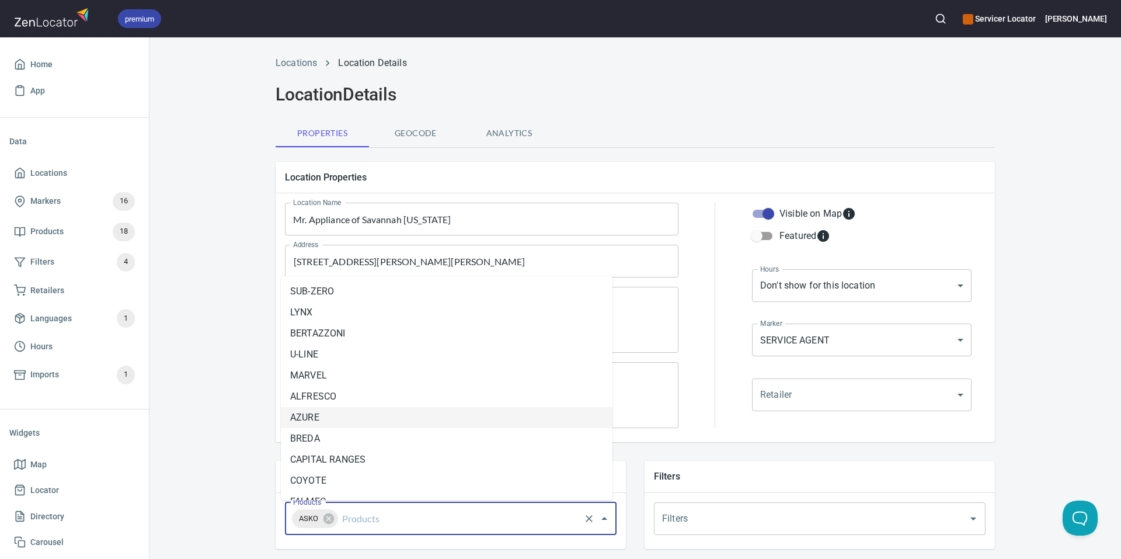
click at [392, 525] on input "Products" at bounding box center [459, 518] width 239 height 22
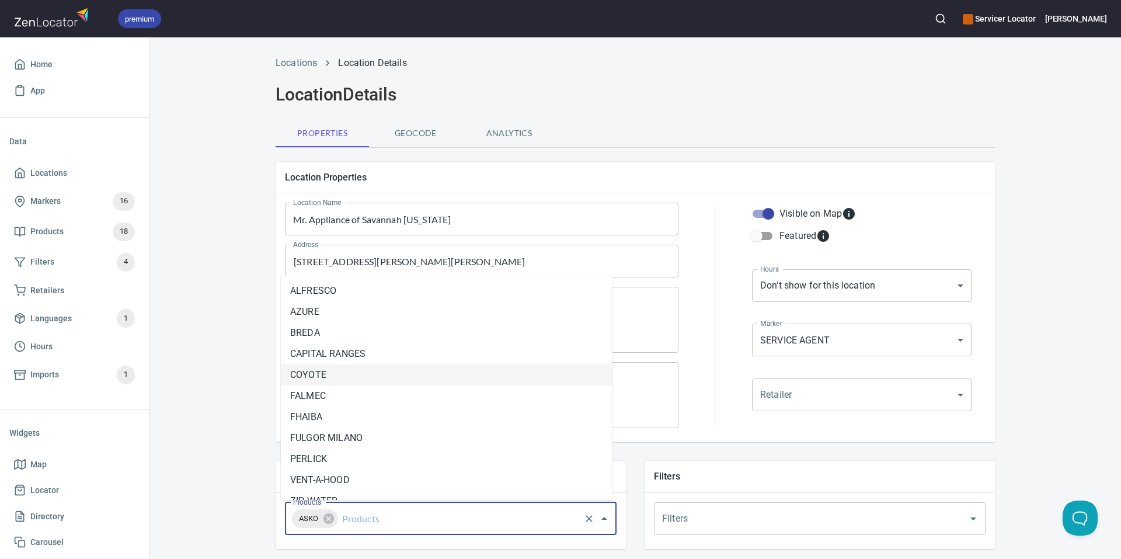
scroll to position [143, 0]
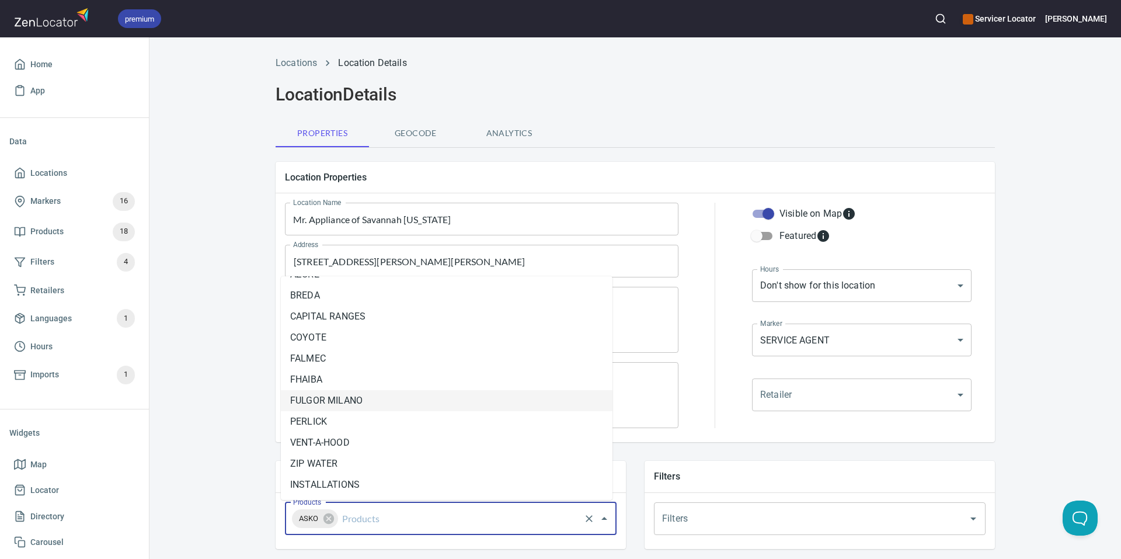
click at [345, 402] on li "FULGOR MILANO" at bounding box center [447, 400] width 332 height 21
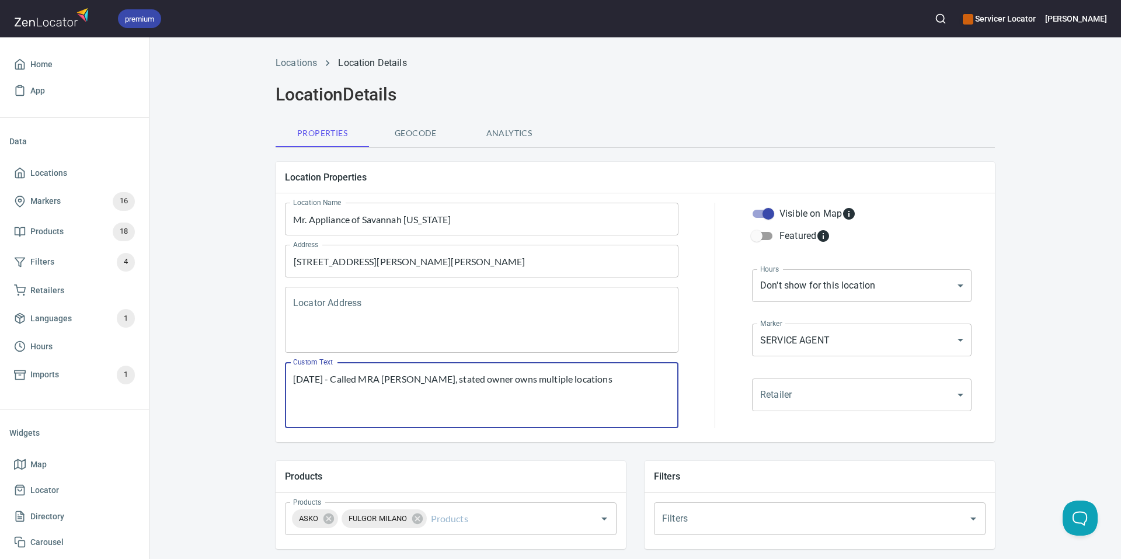
click at [613, 392] on textarea "10/15/2025 - Called MRA Savannah, stated owner owns multiple locations" at bounding box center [481, 395] width 377 height 44
type textarea "10/15/2025 - Called MRA Savannah, stated owner owns multiple locations. Oconee,…"
click at [212, 377] on div "Locations Location Details Location Details Properties Geocode Analytics Locati…" at bounding box center [635, 490] width 972 height 882
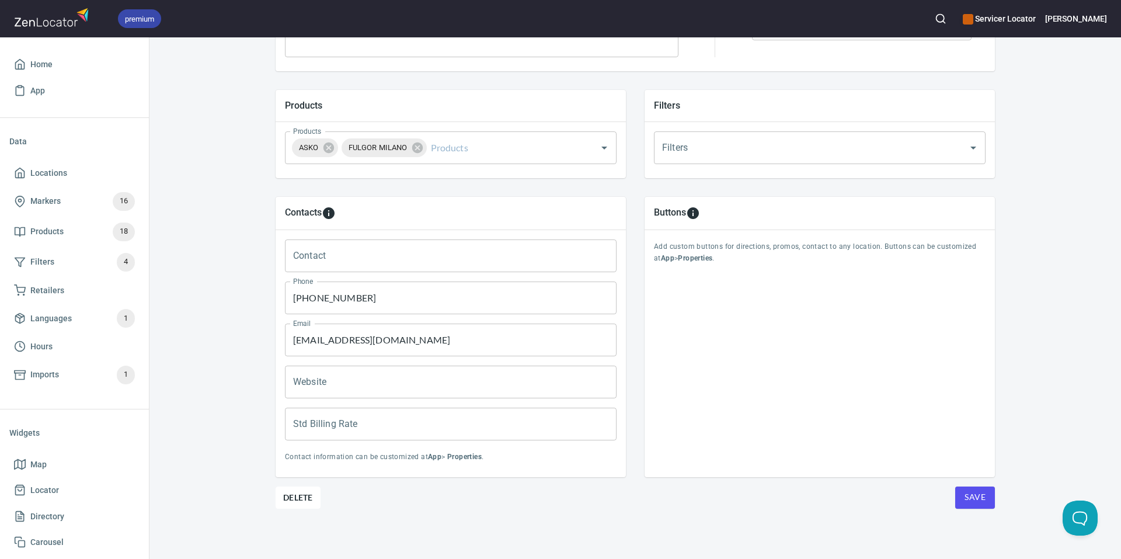
scroll to position [372, 0]
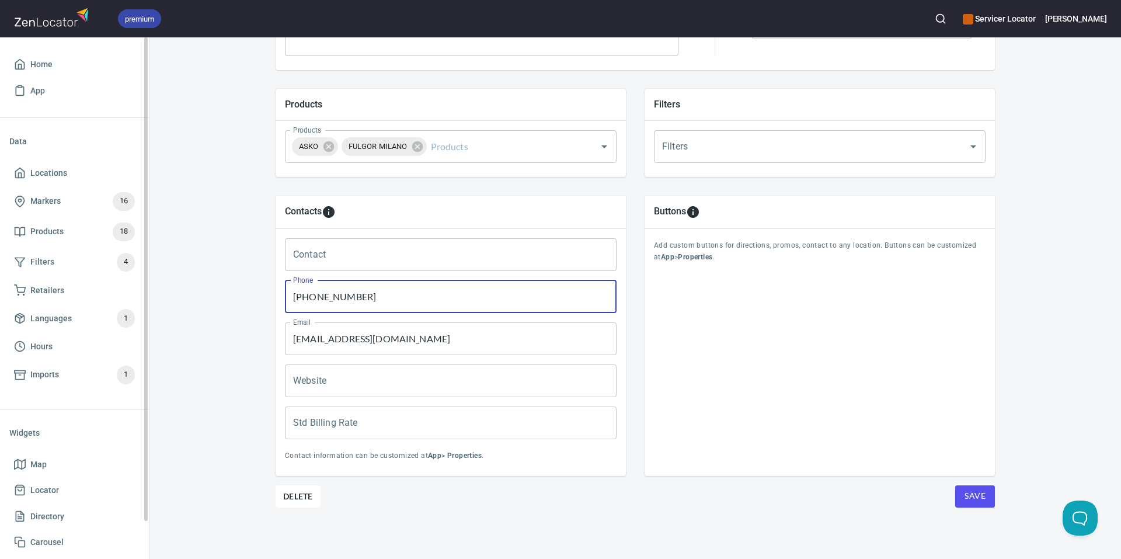
drag, startPoint x: 395, startPoint y: 301, endPoint x: 0, endPoint y: 263, distance: 396.6
click at [0, 263] on div "premium Servicer Locator Jimmy Home App Data Locations Markers 16 Products 18 F…" at bounding box center [560, 279] width 1121 height 559
type input "912-295-4519"
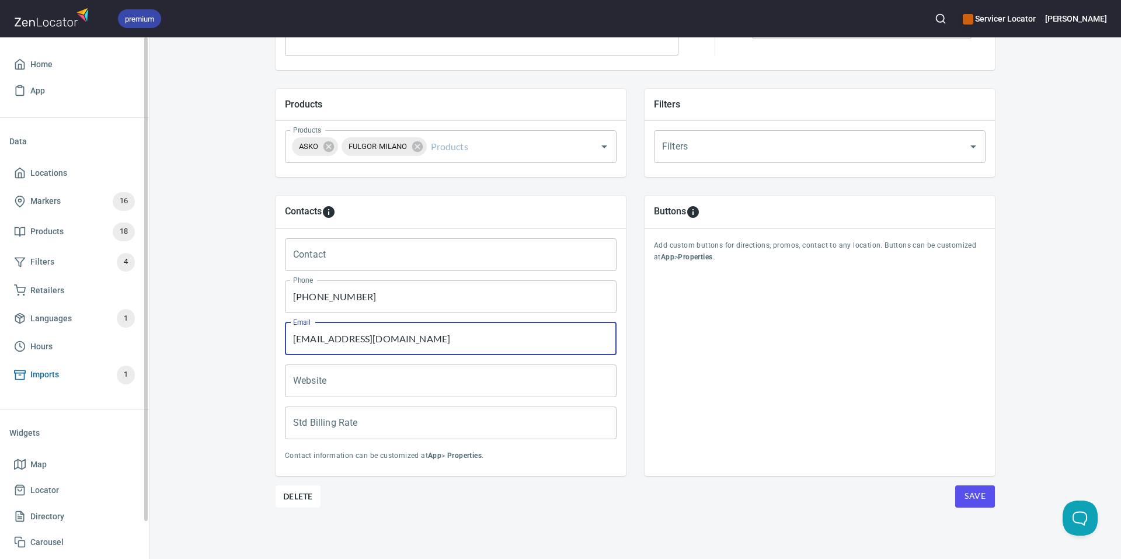
drag, startPoint x: 490, startPoint y: 340, endPoint x: 50, endPoint y: 375, distance: 441.7
click at [50, 375] on div "premium Servicer Locator Jimmy Home App Data Locations Markers 16 Products 18 F…" at bounding box center [560, 279] width 1121 height 559
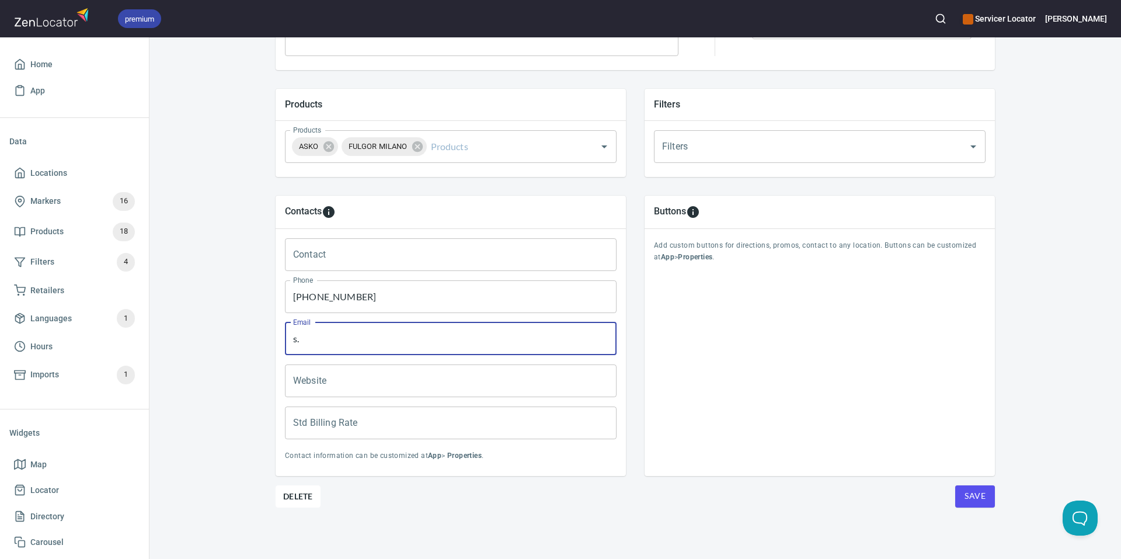
type input "s.sullivan@mrappliance.com"
click at [206, 310] on div "Locations Location Details Location Details Properties Geocode Analytics Locati…" at bounding box center [635, 118] width 972 height 882
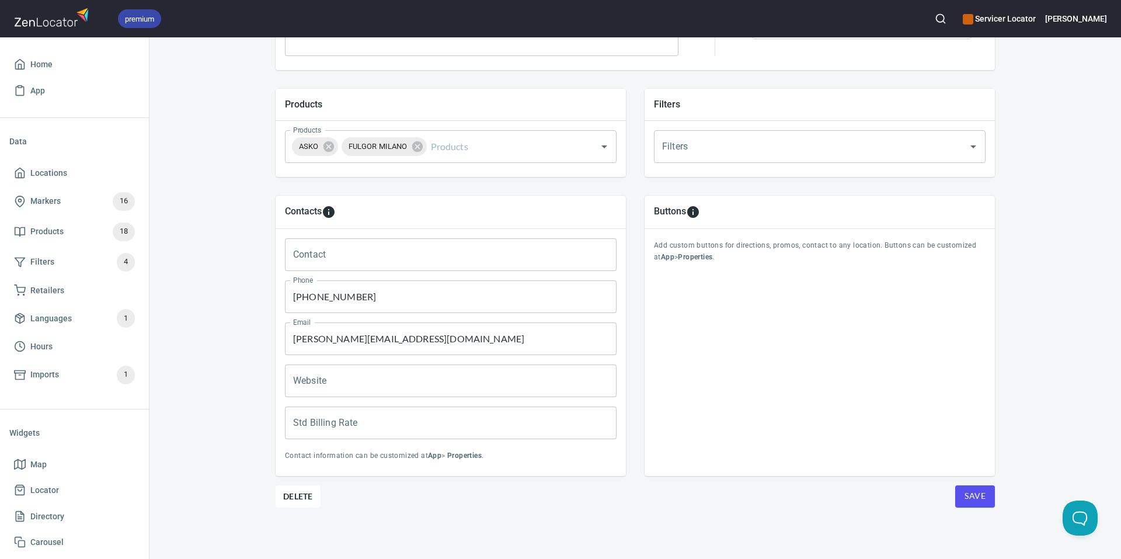
click at [966, 495] on span "Save" at bounding box center [975, 496] width 21 height 15
click at [48, 172] on span "Locations" at bounding box center [48, 173] width 37 height 15
